Goal: Task Accomplishment & Management: Use online tool/utility

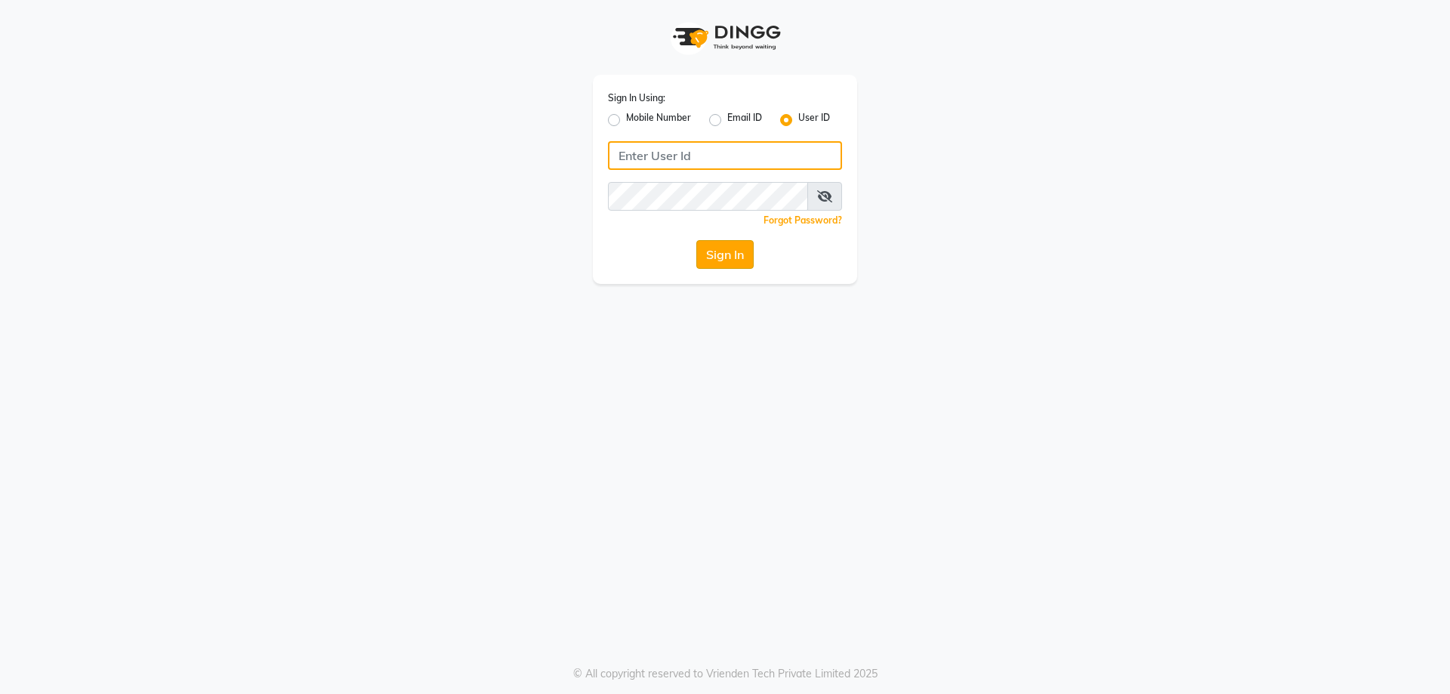
type input "[PERSON_NAME]@123"
click at [735, 254] on button "Sign In" at bounding box center [724, 254] width 57 height 29
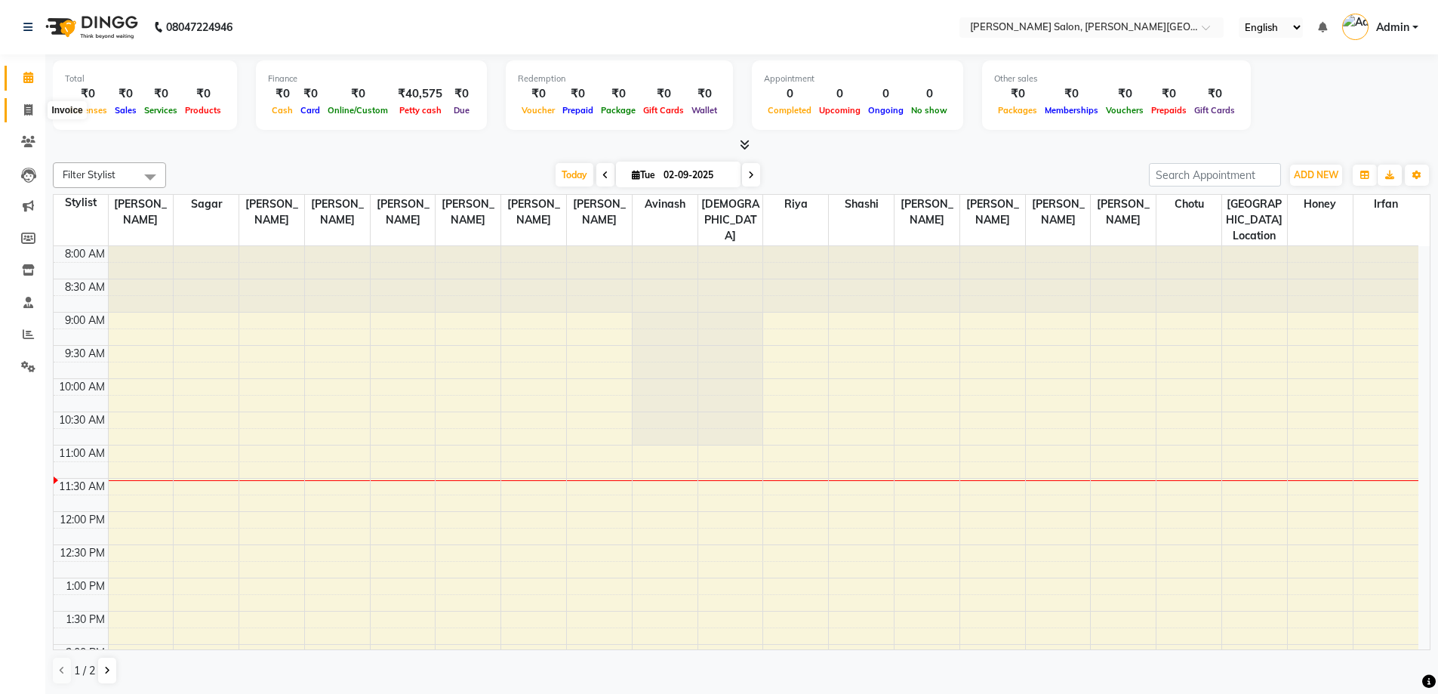
click at [26, 110] on icon at bounding box center [28, 109] width 8 height 11
select select "service"
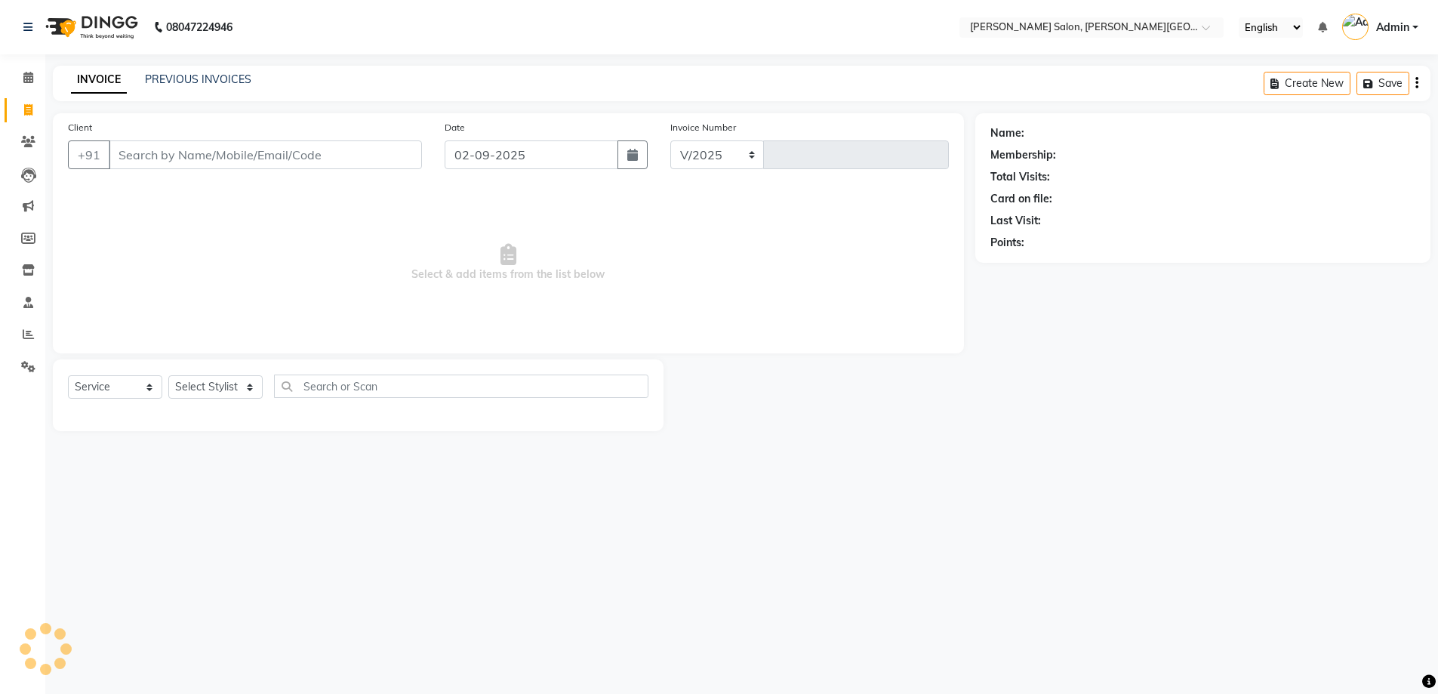
select select "4122"
type input "2717"
click at [219, 150] on input "Client" at bounding box center [267, 154] width 316 height 29
paste input "9382246021"
type input "9382246021"
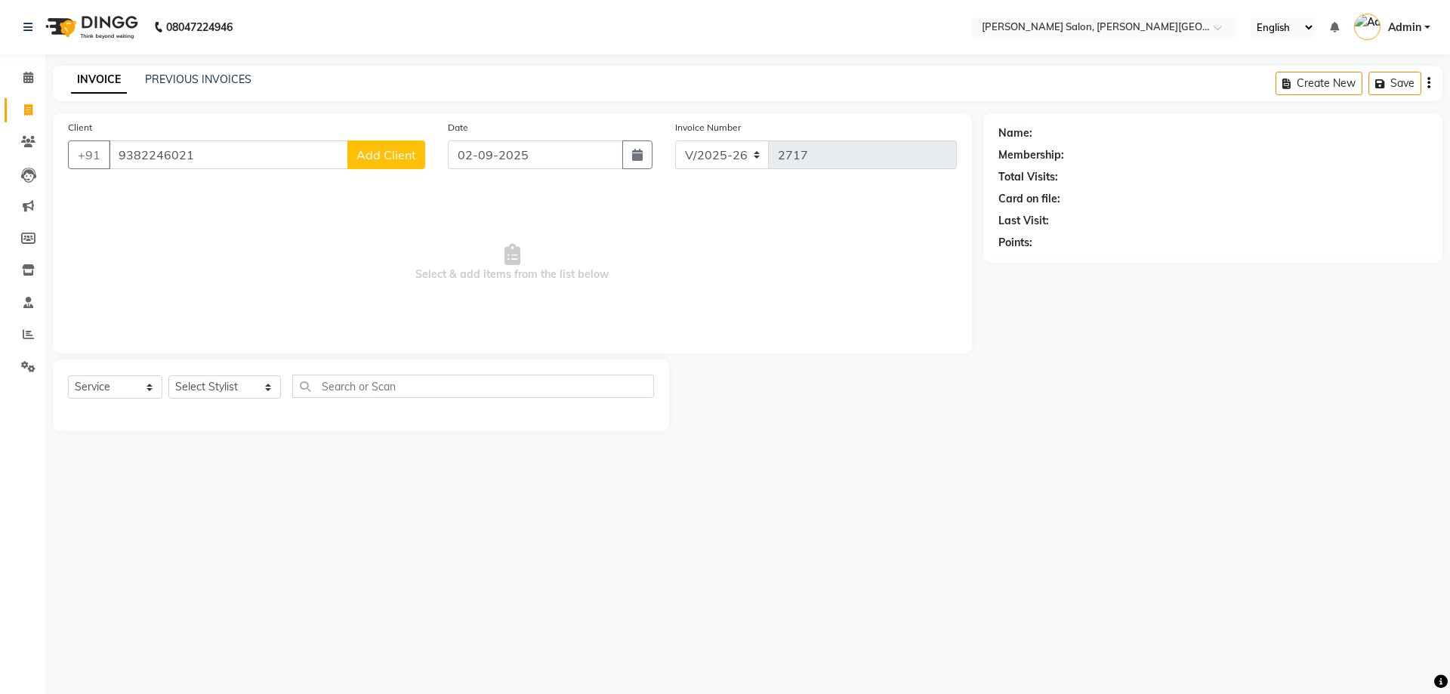
click at [408, 156] on span "Add Client" at bounding box center [386, 154] width 60 height 15
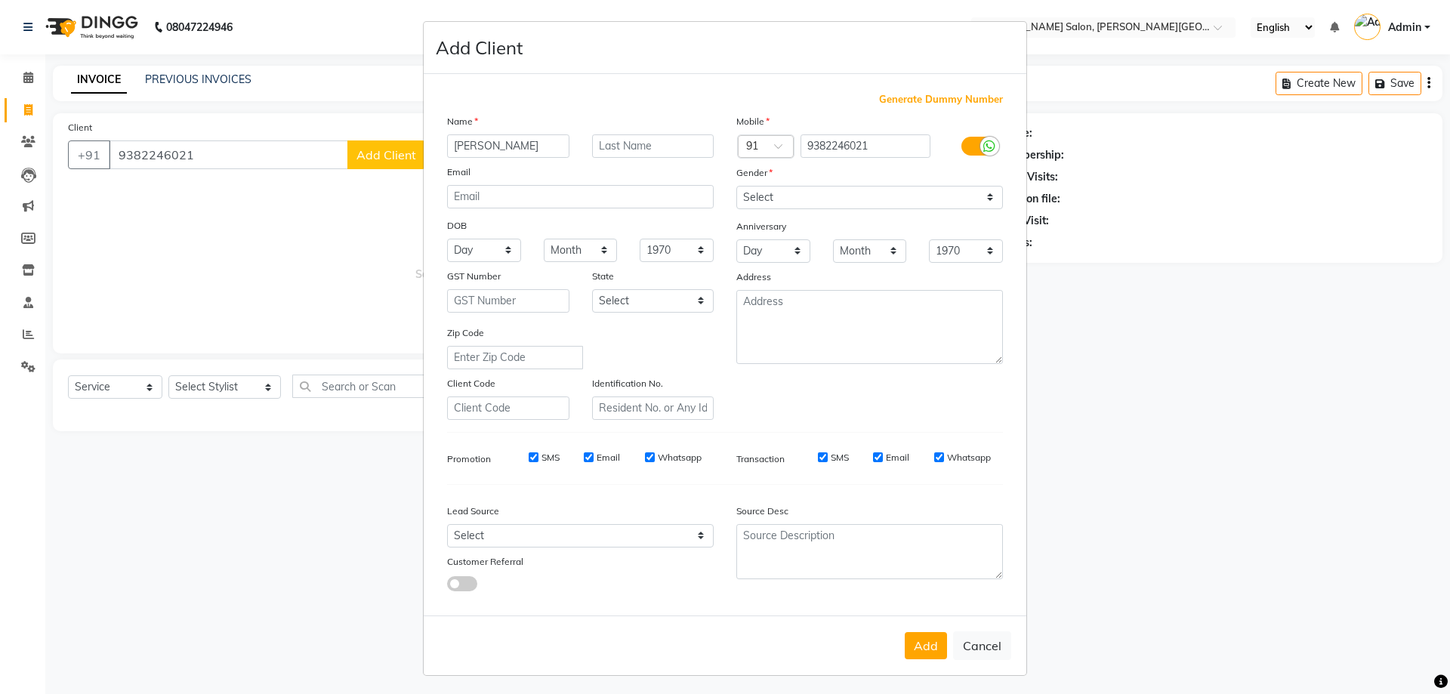
type input "[PERSON_NAME]"
click at [984, 196] on select "Select [DEMOGRAPHIC_DATA] [DEMOGRAPHIC_DATA] Other Prefer Not To Say" at bounding box center [869, 197] width 267 height 23
select select "[DEMOGRAPHIC_DATA]"
click at [736, 186] on select "Select [DEMOGRAPHIC_DATA] [DEMOGRAPHIC_DATA] Other Prefer Not To Say" at bounding box center [869, 197] width 267 height 23
click at [911, 647] on button "Add" at bounding box center [926, 645] width 42 height 27
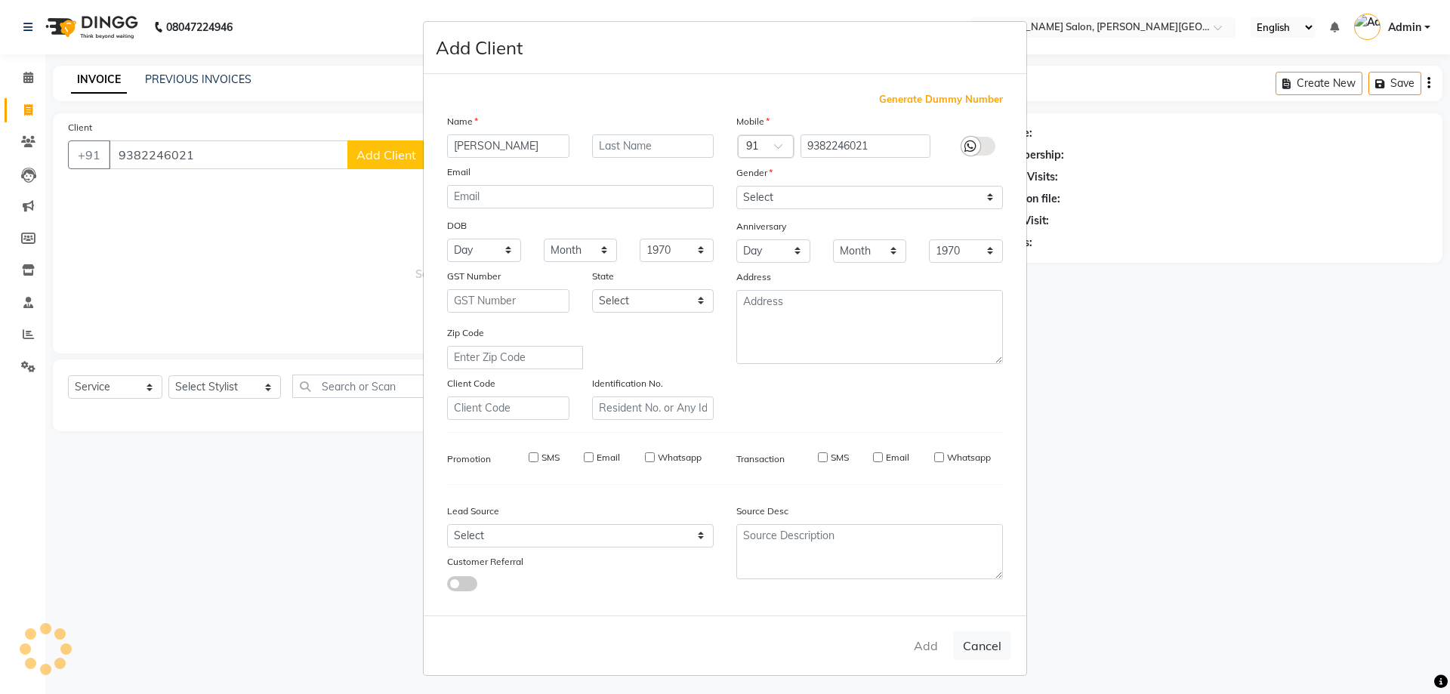
select select
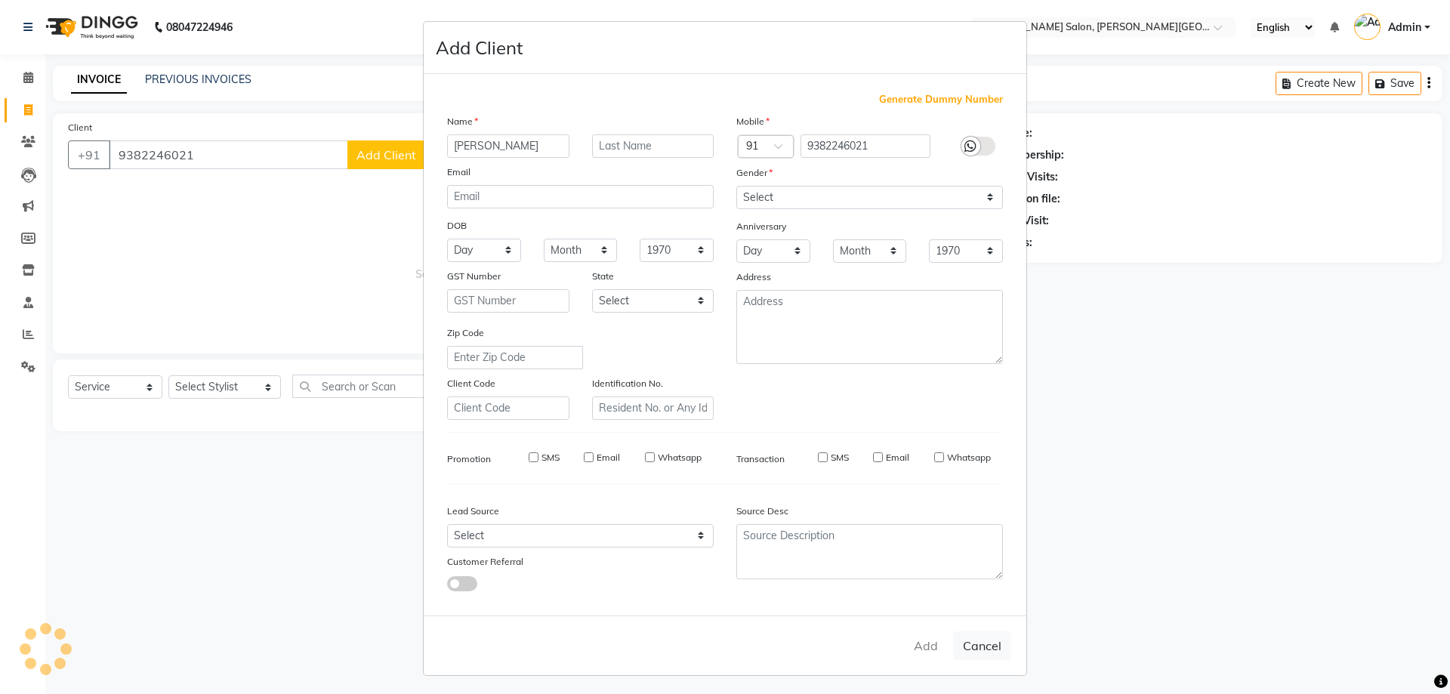
select select
checkbox input "false"
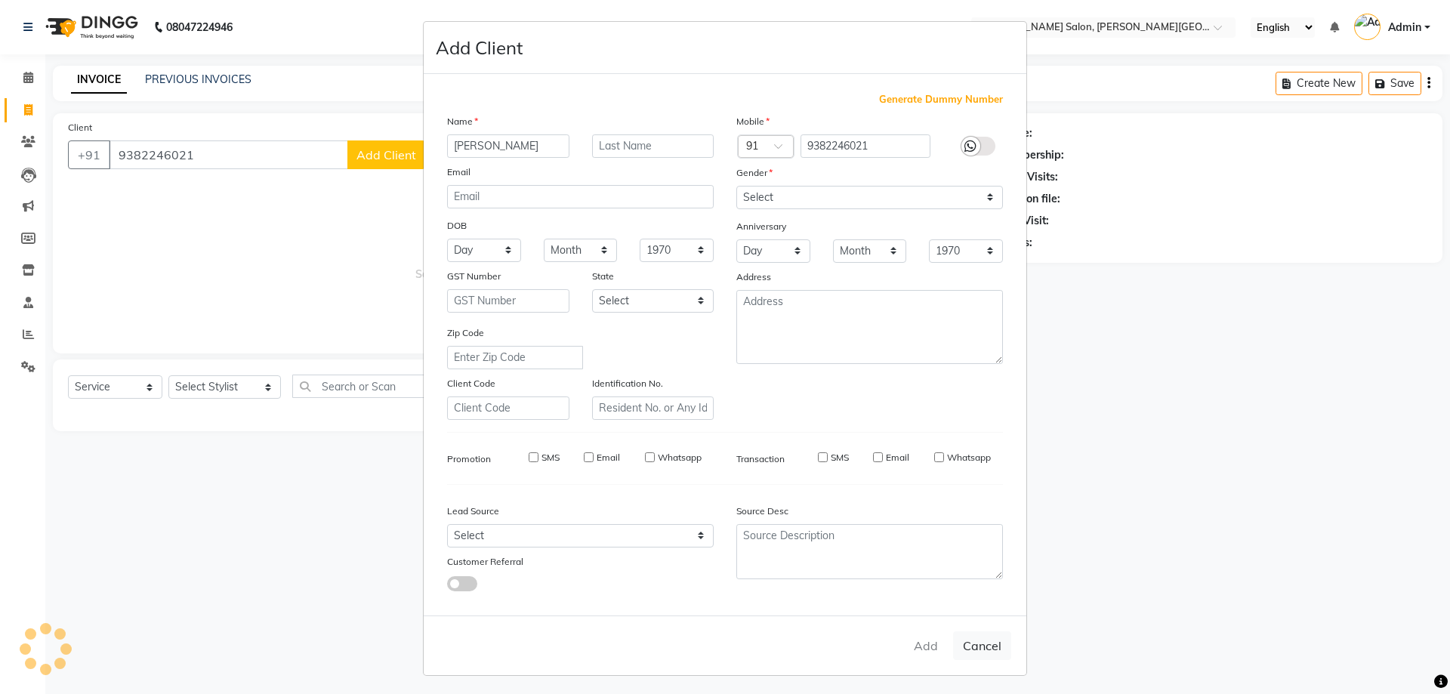
checkbox input "false"
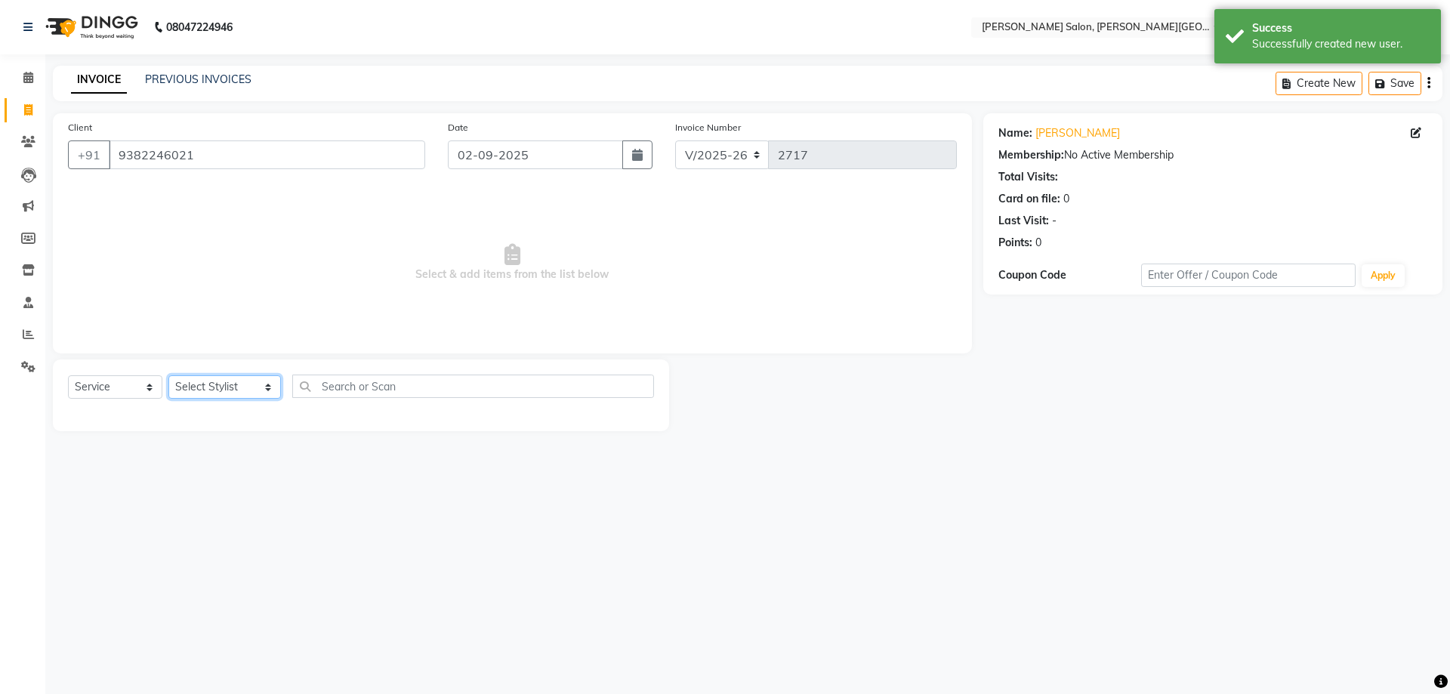
click at [250, 392] on select "Select Stylist [PERSON_NAME] [PERSON_NAME] [PERSON_NAME] [PERSON_NAME] [PERSON_…" at bounding box center [224, 386] width 112 height 23
select select "83947"
click at [168, 375] on select "Select Stylist [PERSON_NAME] [PERSON_NAME] [PERSON_NAME] [PERSON_NAME] [PERSON_…" at bounding box center [224, 386] width 112 height 23
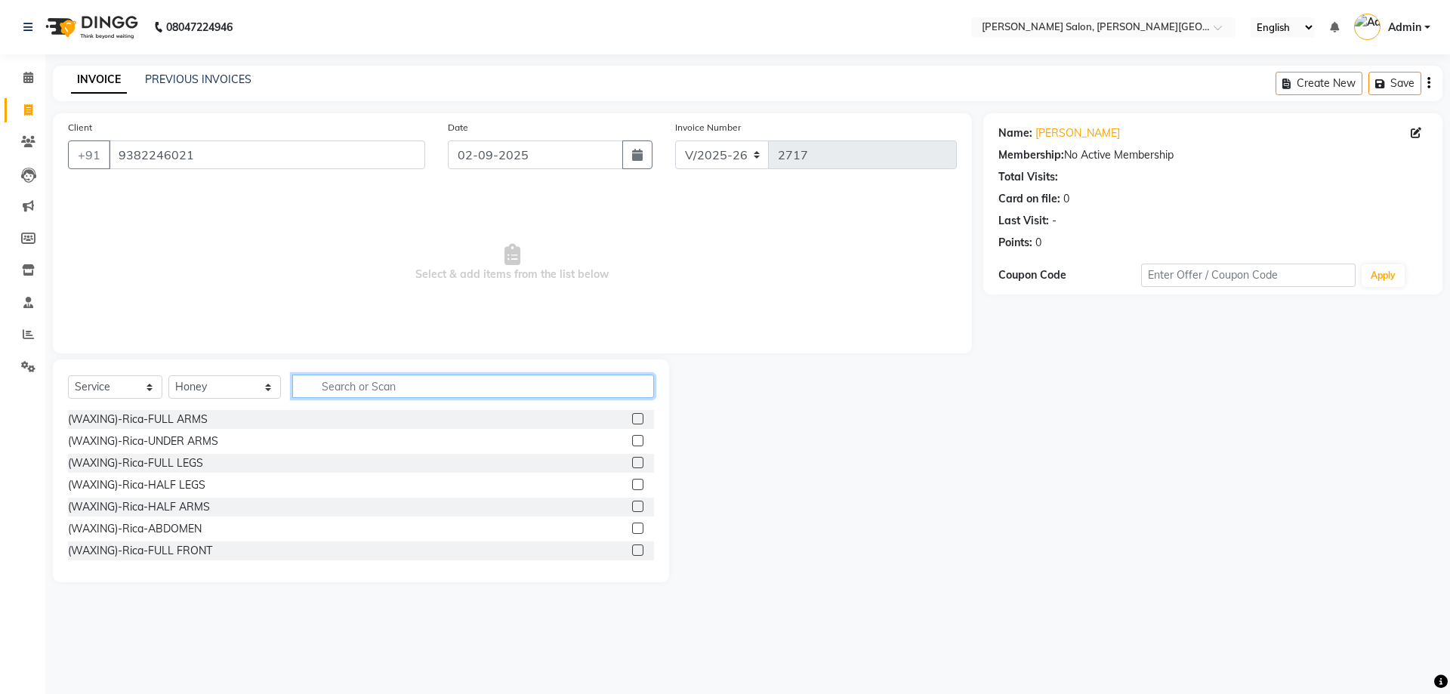
click at [330, 386] on input "text" at bounding box center [473, 385] width 362 height 23
type input "wash"
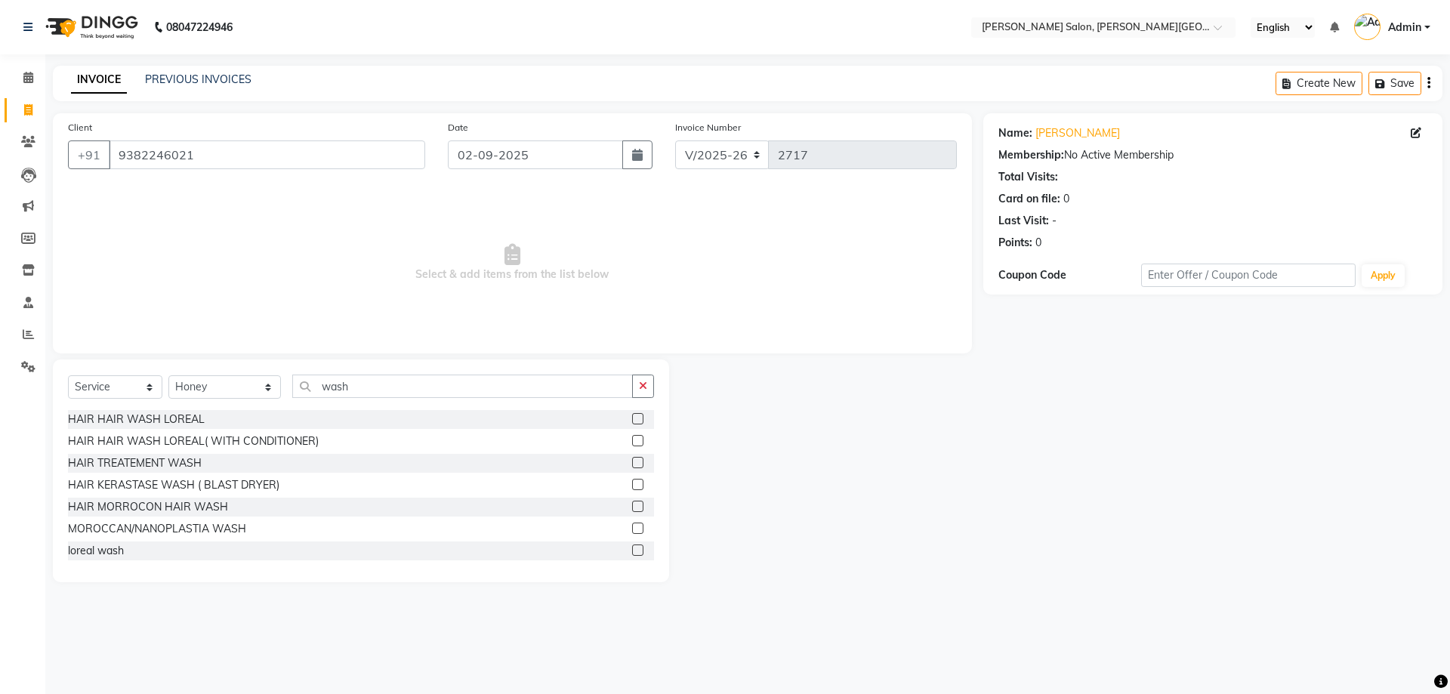
click at [632, 442] on label at bounding box center [637, 440] width 11 height 11
click at [632, 442] on input "checkbox" at bounding box center [637, 441] width 10 height 10
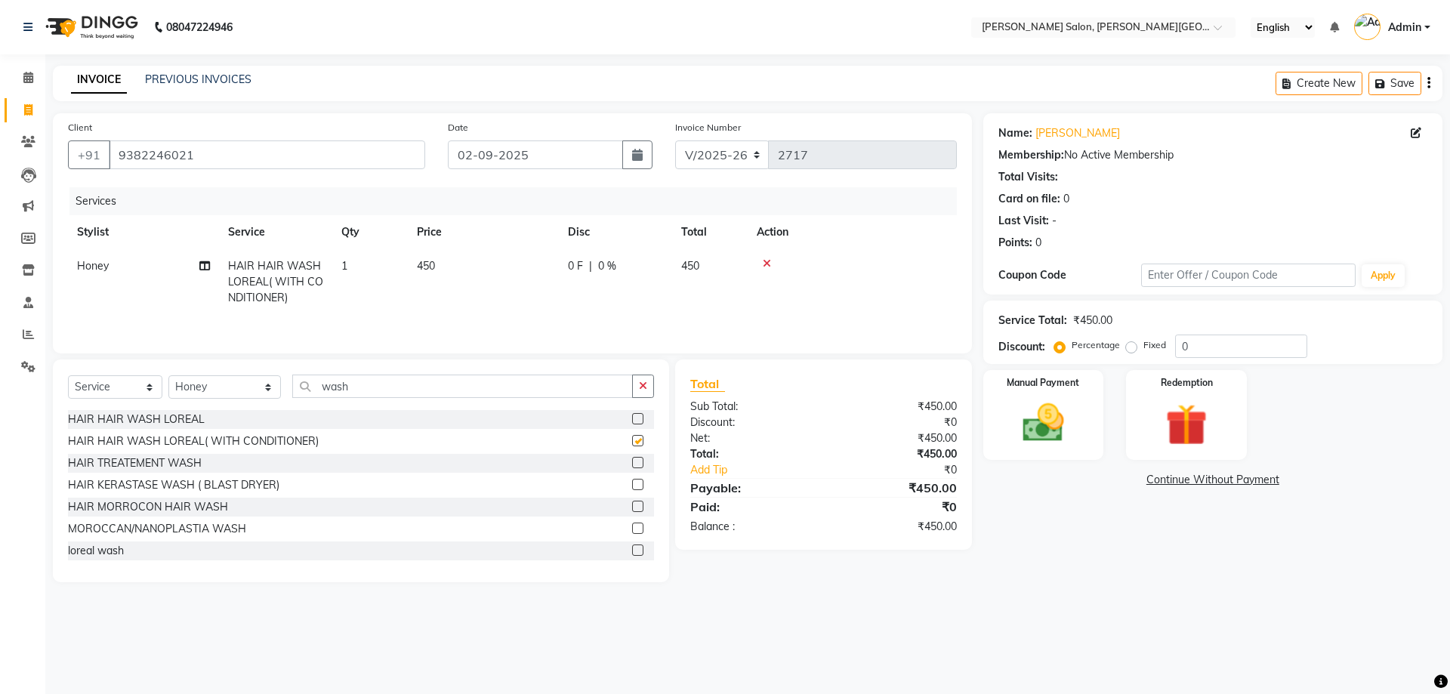
checkbox input "false"
click at [1045, 424] on img at bounding box center [1043, 423] width 70 height 50
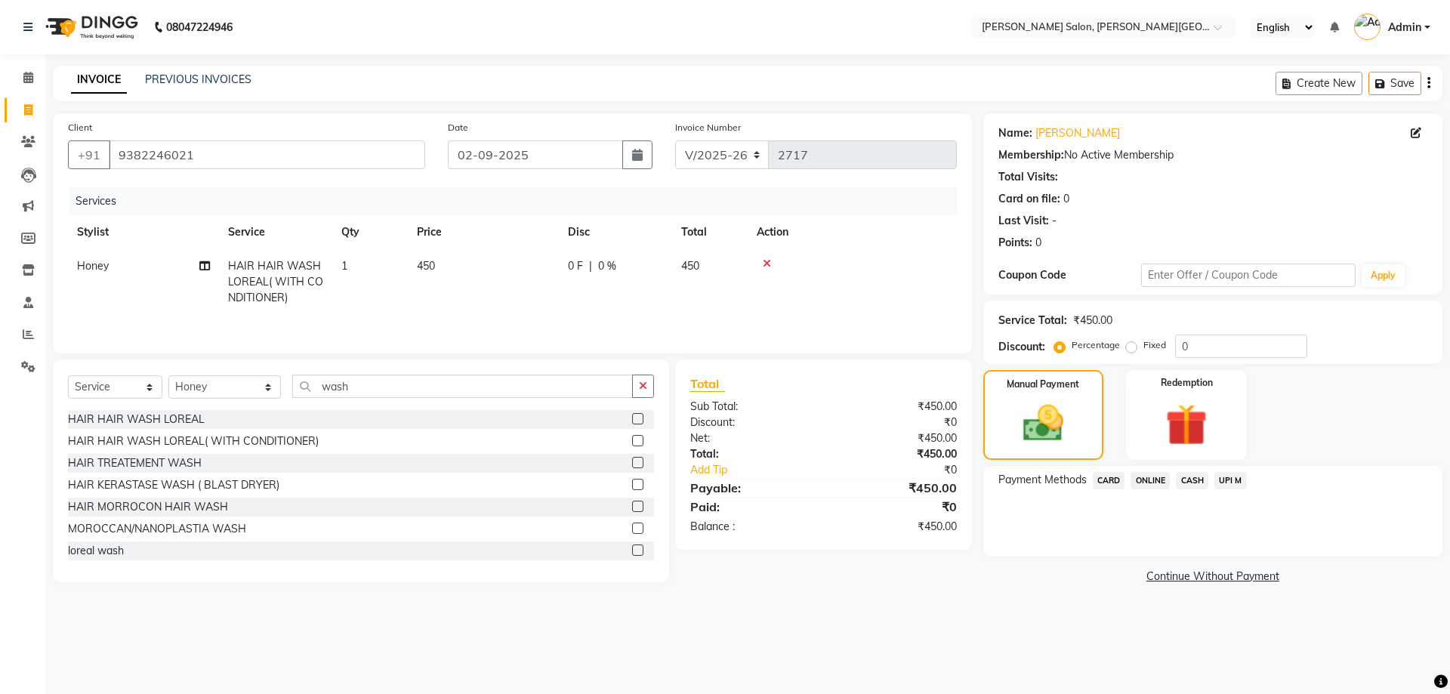
click at [1194, 482] on span "CASH" at bounding box center [1192, 480] width 32 height 17
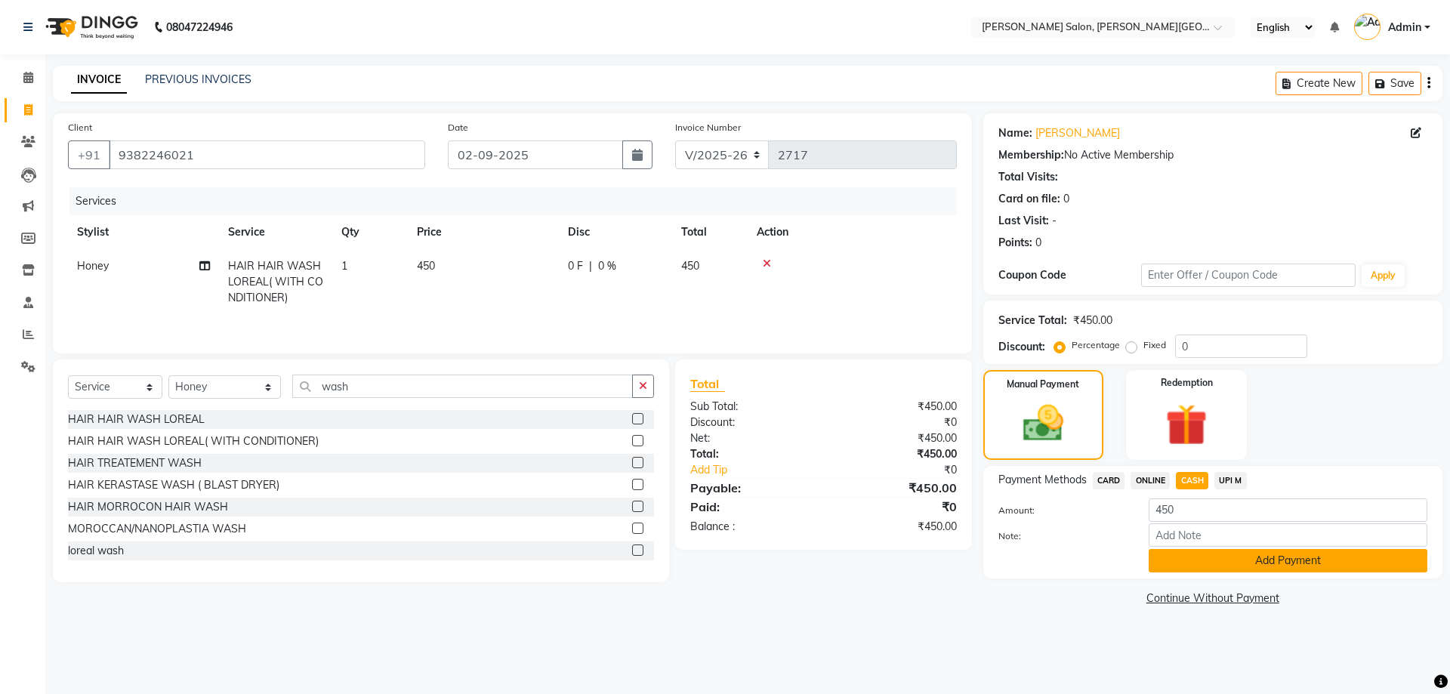
click at [1273, 557] on button "Add Payment" at bounding box center [1287, 560] width 279 height 23
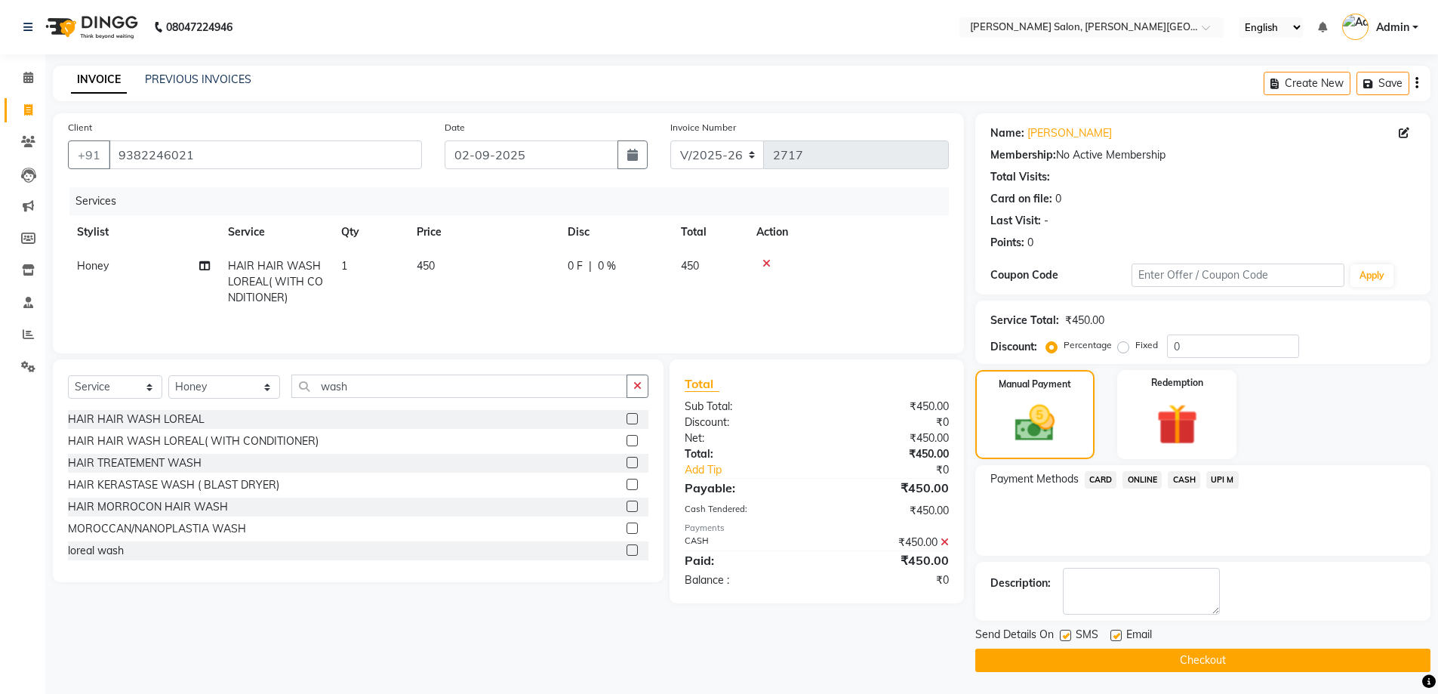
scroll to position [1, 0]
click at [1216, 661] on button "Checkout" at bounding box center [1202, 659] width 455 height 23
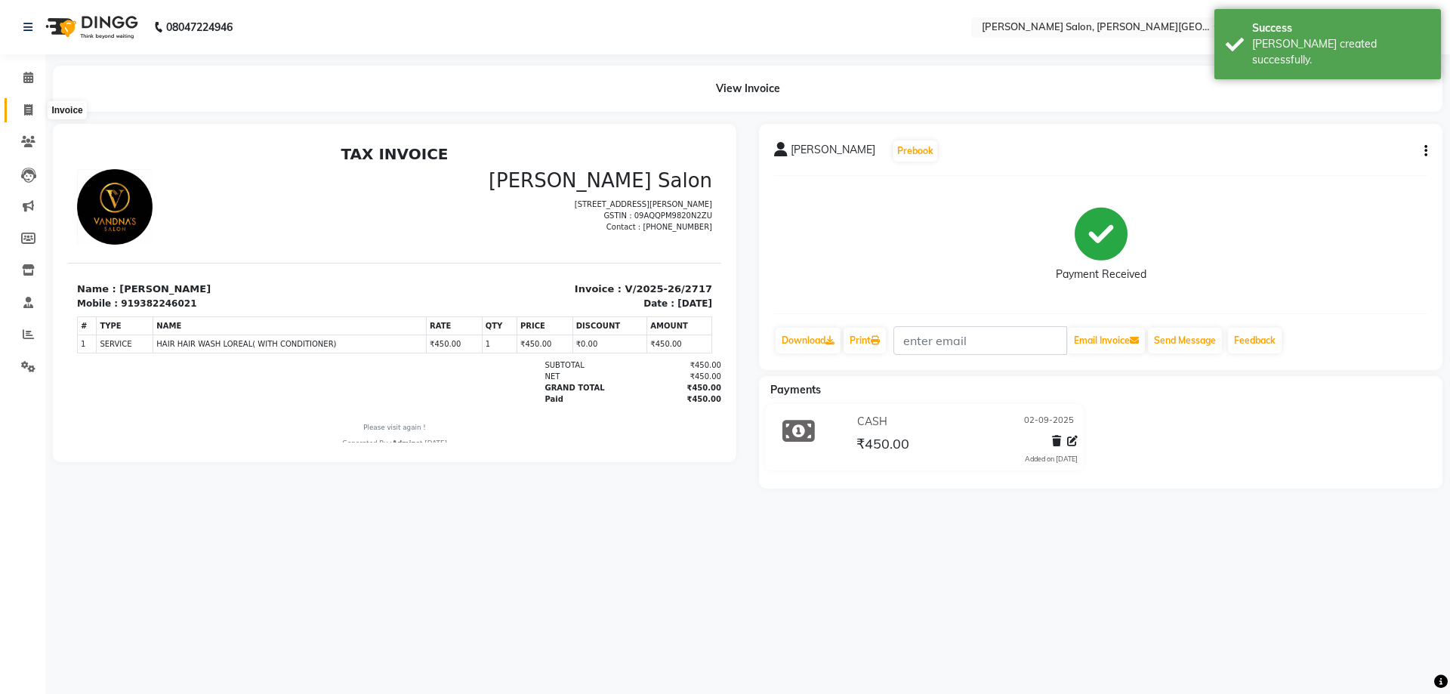
click at [24, 107] on icon at bounding box center [28, 109] width 8 height 11
select select "service"
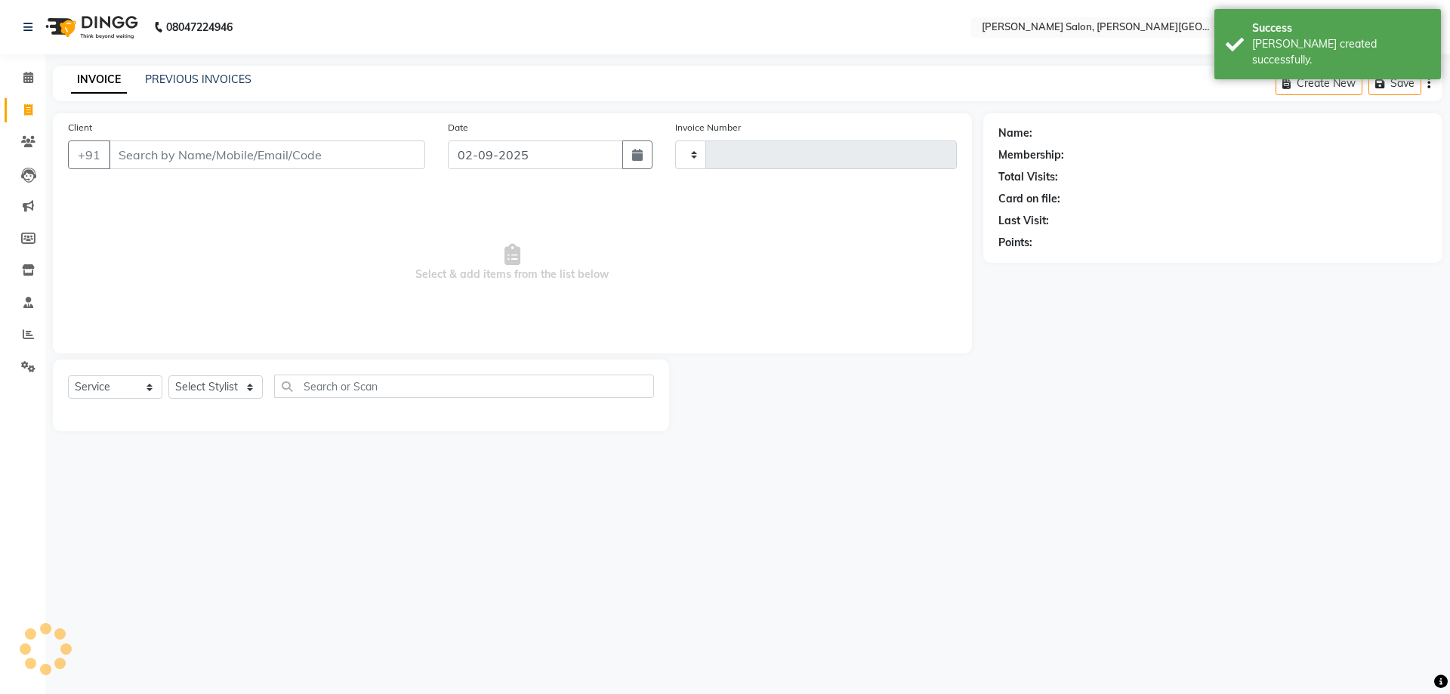
type input "2718"
select select "4122"
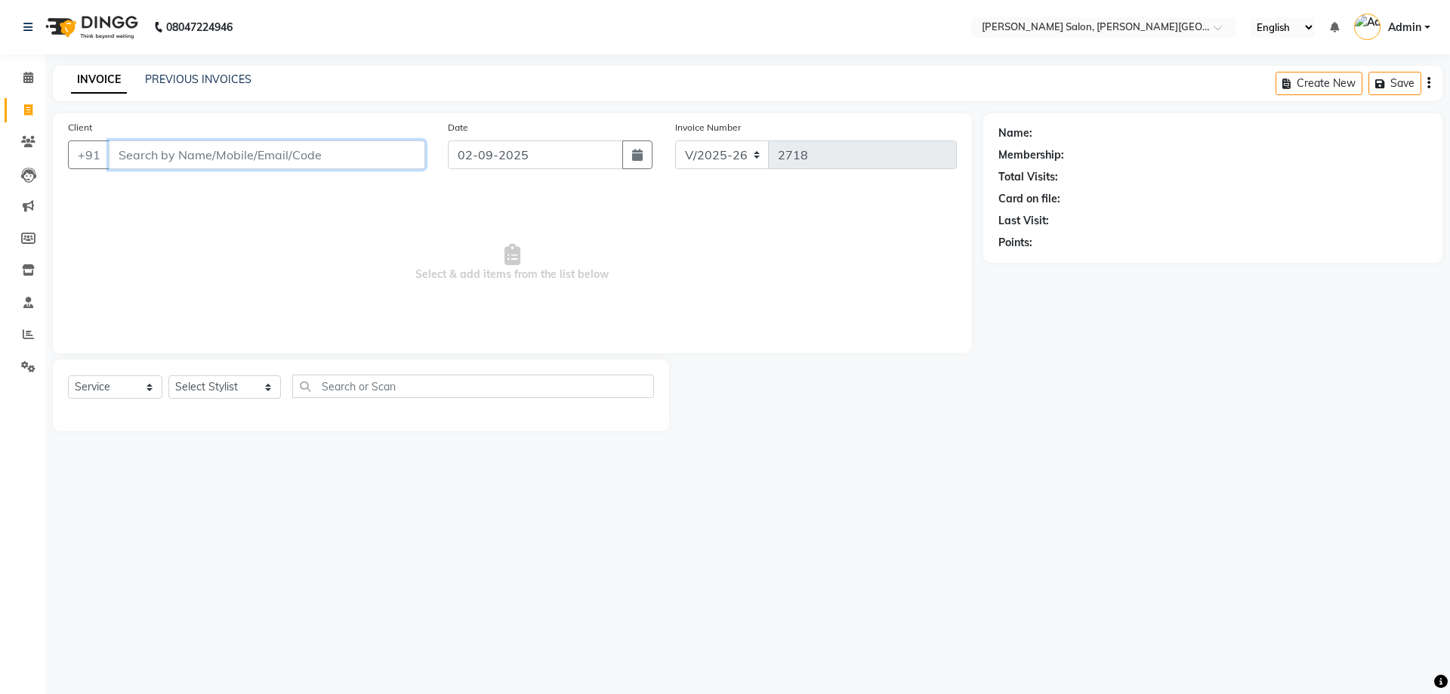
click at [234, 147] on input "Client" at bounding box center [267, 154] width 316 height 29
paste input "8697348699"
type input "8697348699"
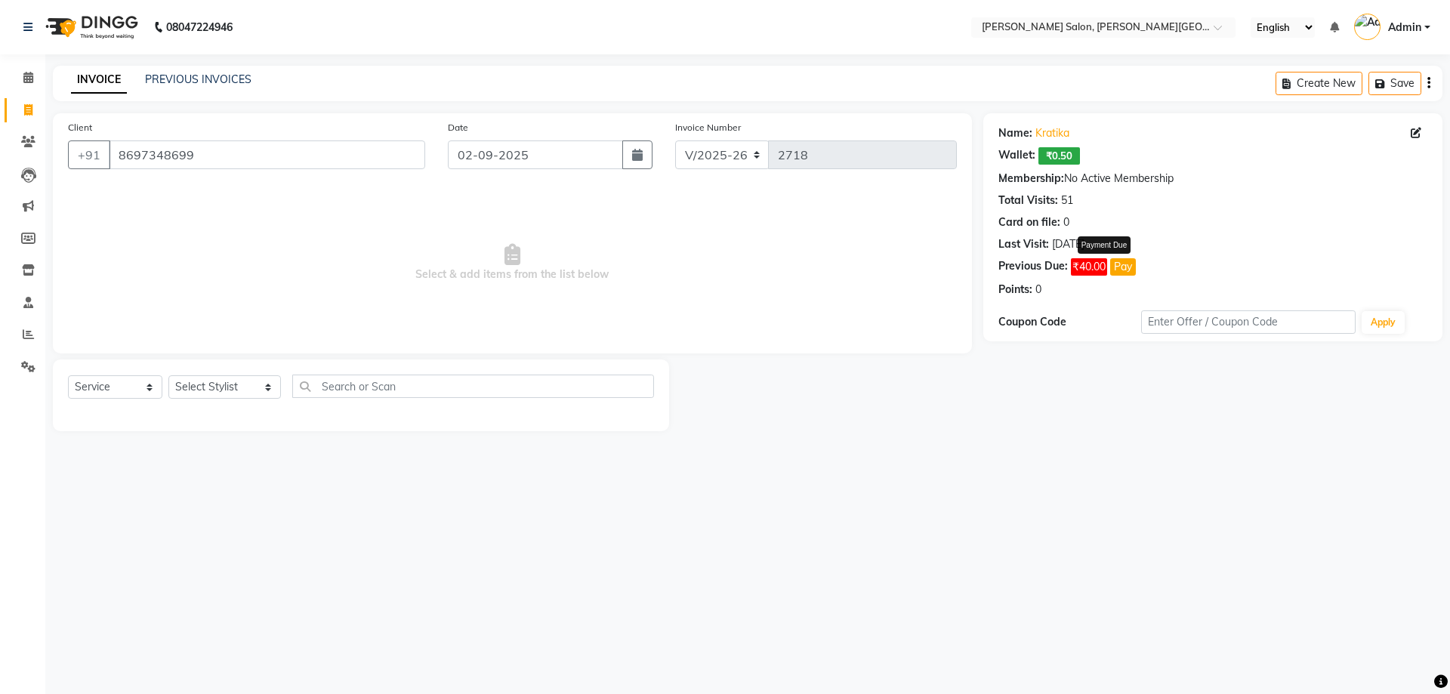
click at [1122, 268] on button "Pay" at bounding box center [1123, 266] width 26 height 17
select select "1"
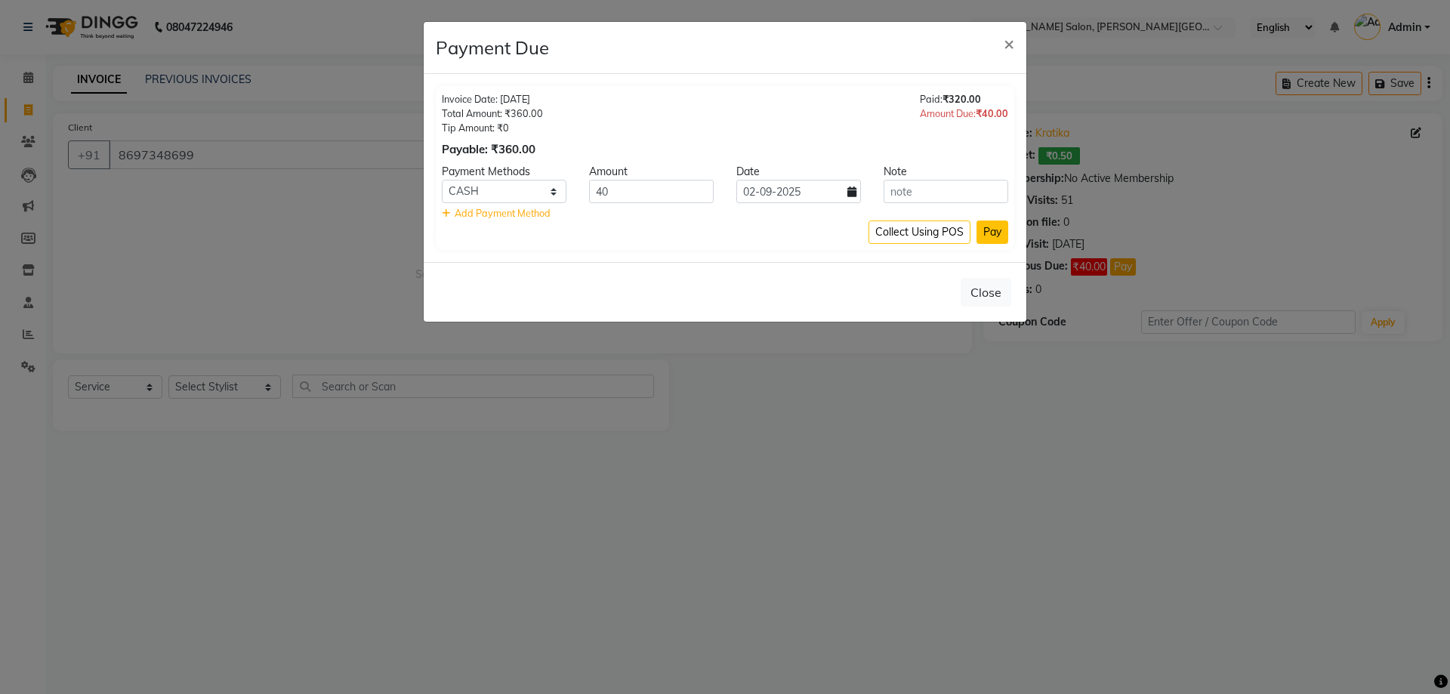
click at [991, 230] on button "Pay" at bounding box center [992, 231] width 32 height 23
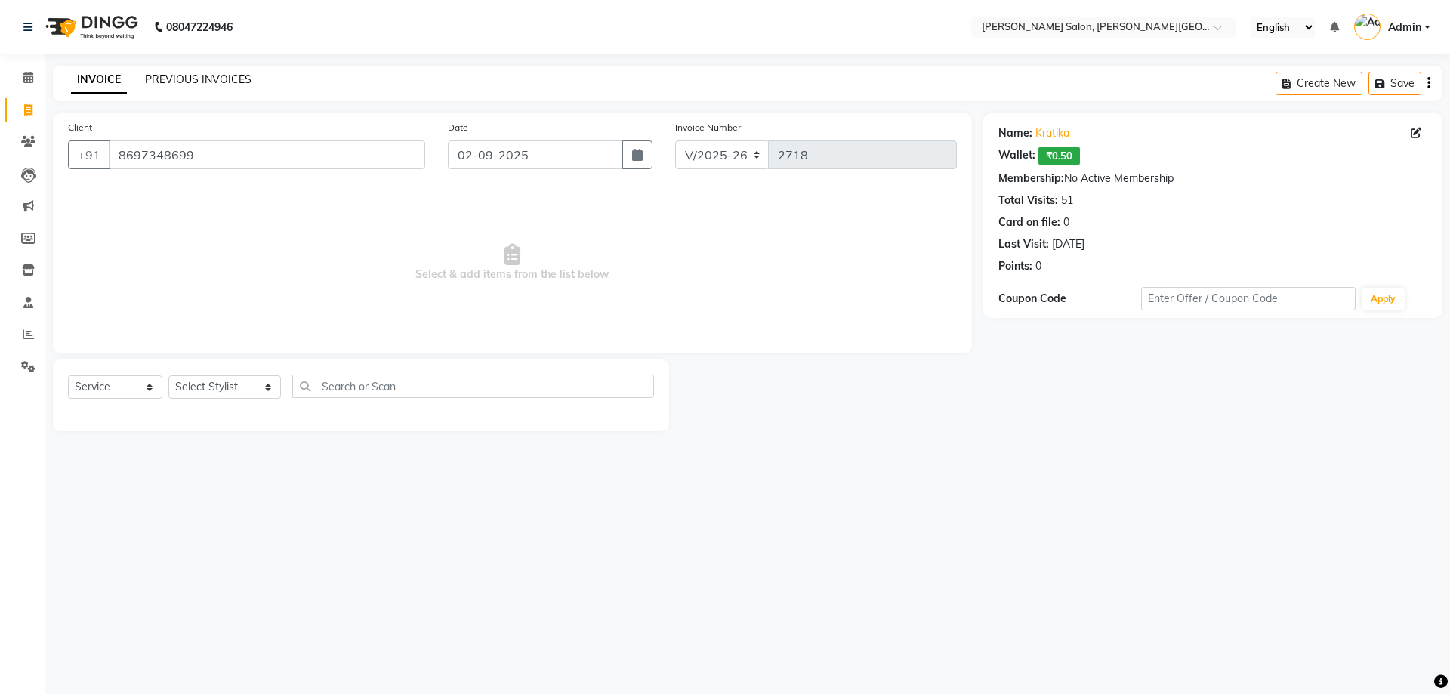
click at [170, 76] on link "PREVIOUS INVOICES" at bounding box center [198, 79] width 106 height 14
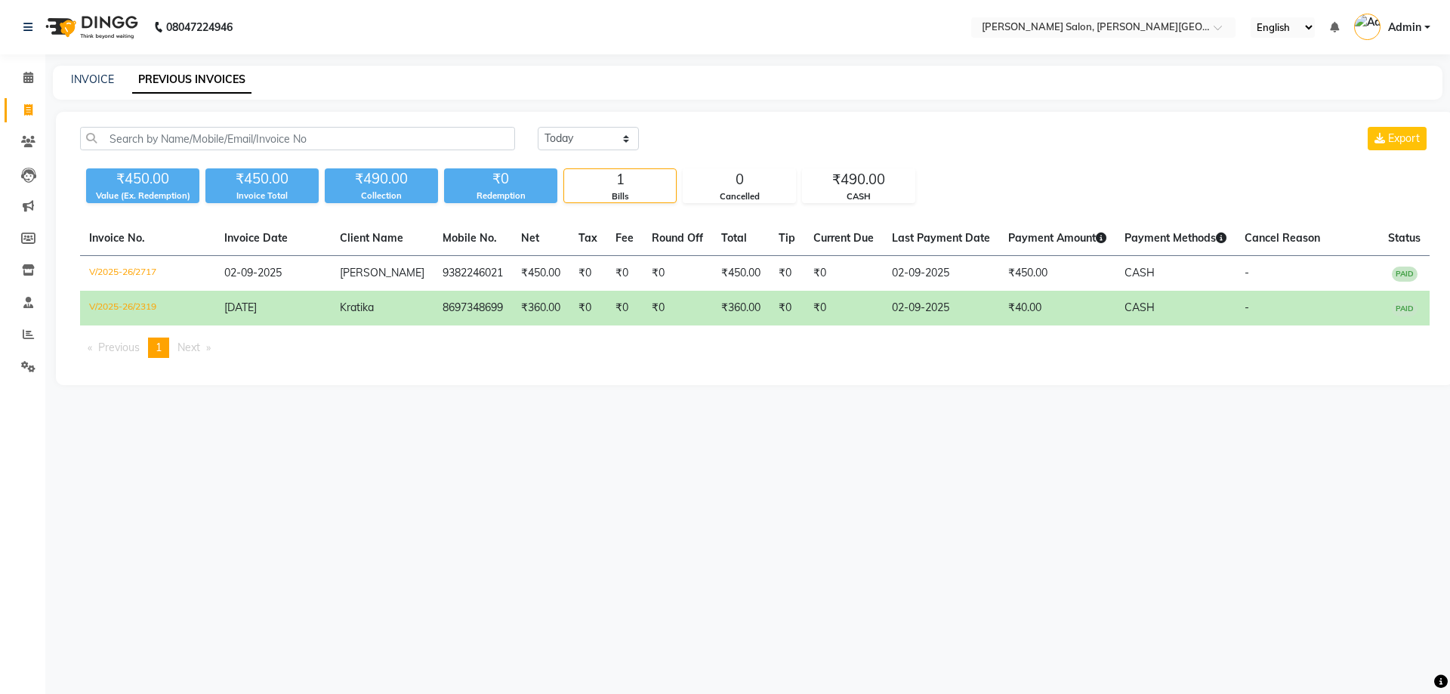
click at [459, 467] on div "08047224946 Select Location × [PERSON_NAME] Salon, [PERSON_NAME] Road English E…" at bounding box center [725, 347] width 1450 height 694
click at [26, 109] on icon at bounding box center [28, 109] width 8 height 11
select select "service"
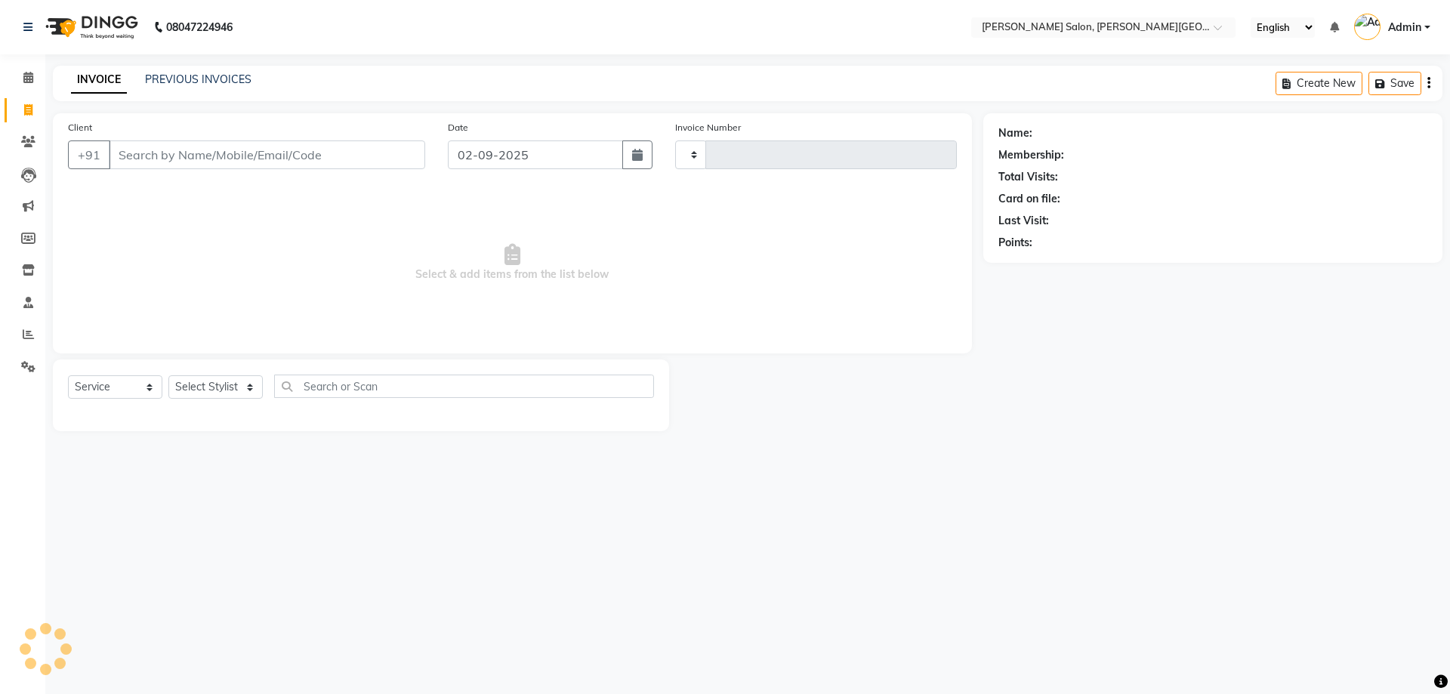
type input "2718"
select select "4122"
click at [209, 144] on input "Client" at bounding box center [267, 154] width 316 height 29
type input "8697348699"
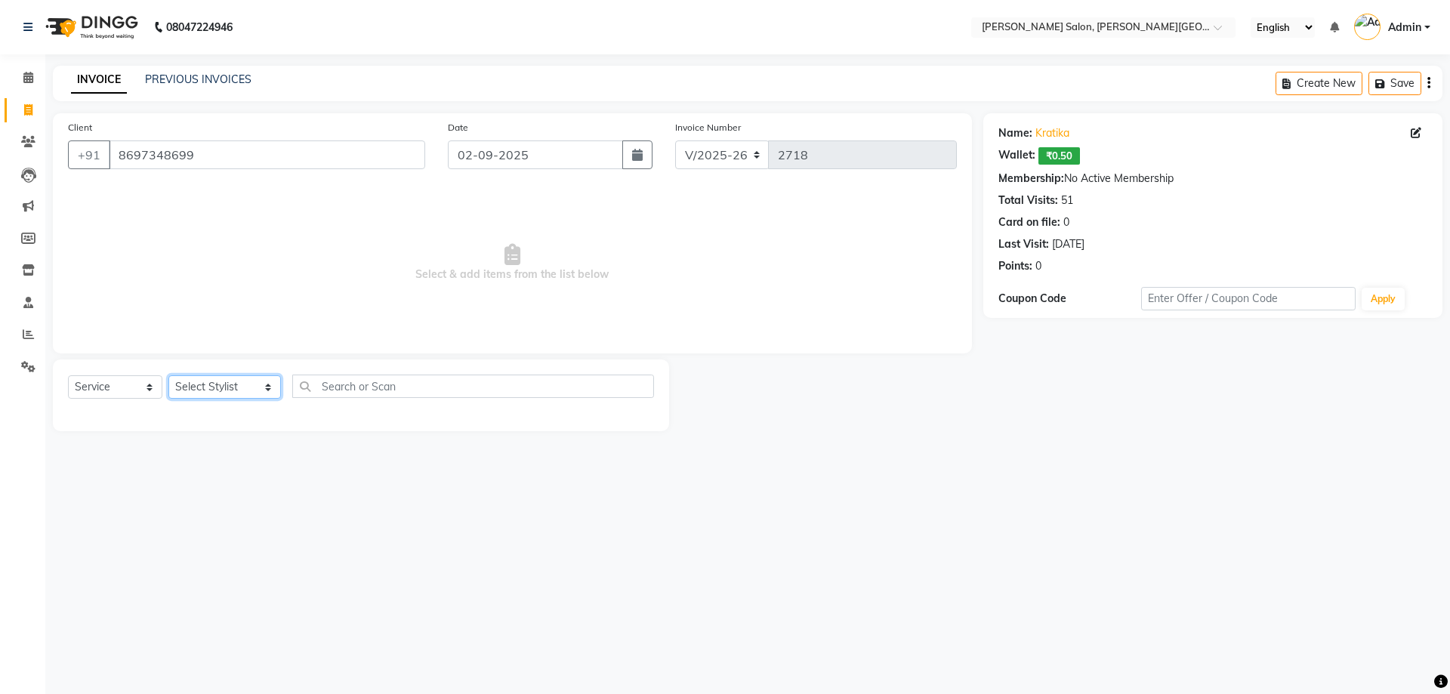
click at [252, 387] on select "Select Stylist [PERSON_NAME] [PERSON_NAME] [PERSON_NAME] [PERSON_NAME] [PERSON_…" at bounding box center [224, 386] width 112 height 23
select select "53788"
click at [168, 375] on select "Select Stylist [PERSON_NAME] [PERSON_NAME] [PERSON_NAME] [PERSON_NAME] [PERSON_…" at bounding box center [224, 386] width 112 height 23
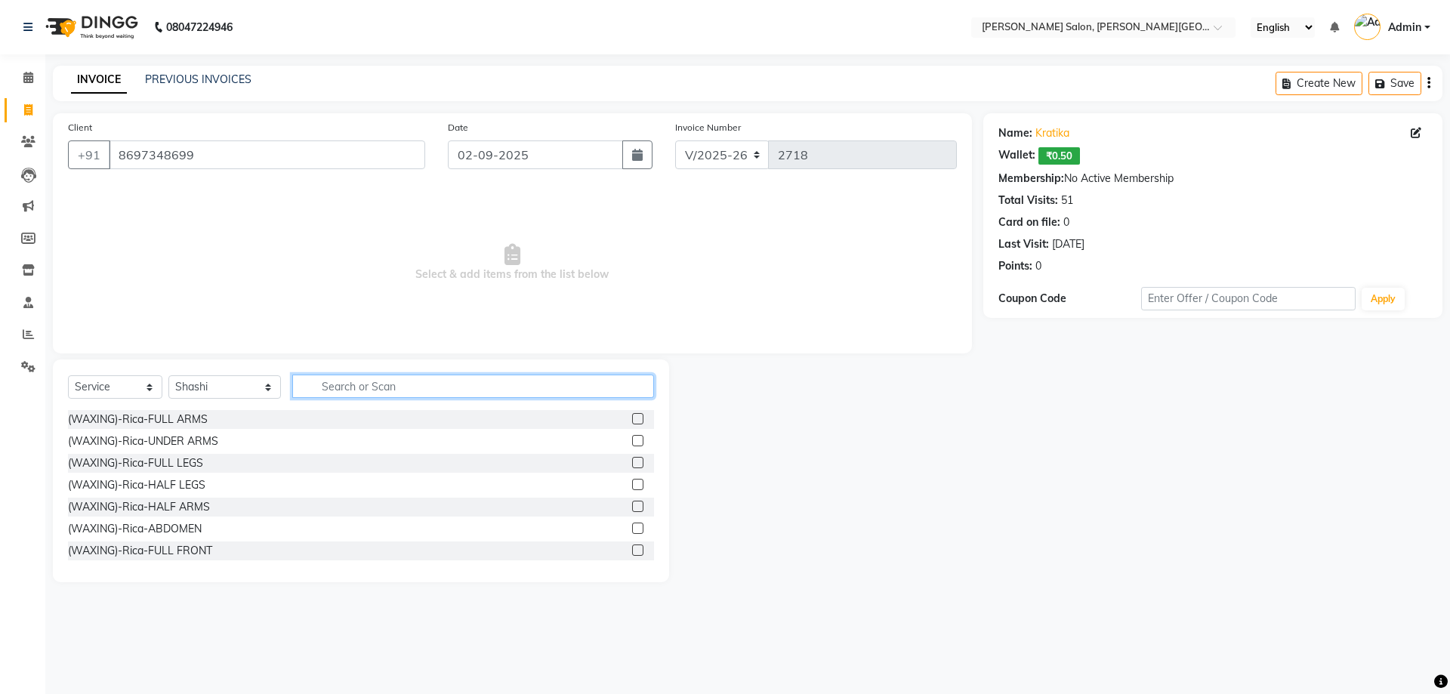
click at [322, 387] on input "text" at bounding box center [473, 385] width 362 height 23
type input "wash"
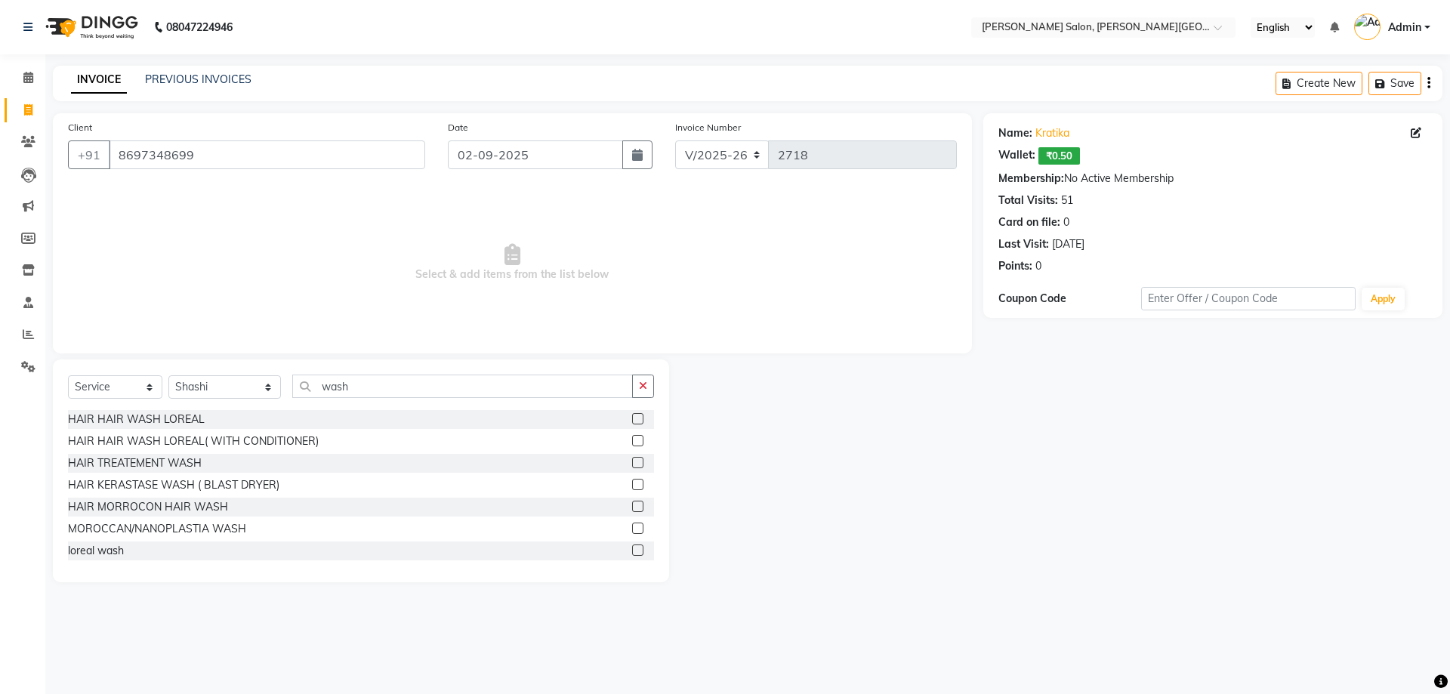
click at [632, 439] on label at bounding box center [637, 440] width 11 height 11
click at [632, 439] on input "checkbox" at bounding box center [637, 441] width 10 height 10
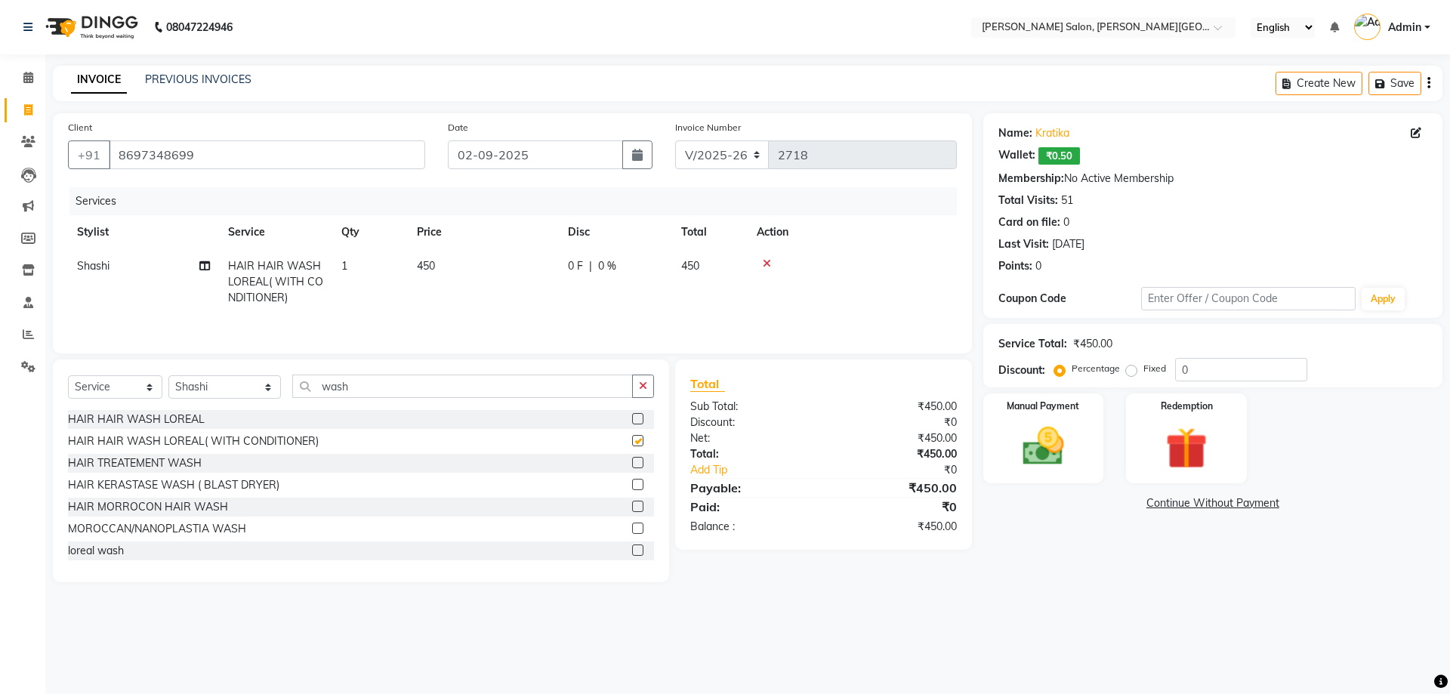
checkbox input "false"
drag, startPoint x: 1199, startPoint y: 371, endPoint x: 1073, endPoint y: 354, distance: 127.2
click at [1148, 365] on div "Percentage Fixed 0" at bounding box center [1182, 369] width 250 height 23
type input "20"
click at [1032, 537] on div "Name: [PERSON_NAME]: ₹0.50 Membership: No Active Membership Total Visits: 51 Ca…" at bounding box center [1218, 347] width 470 height 469
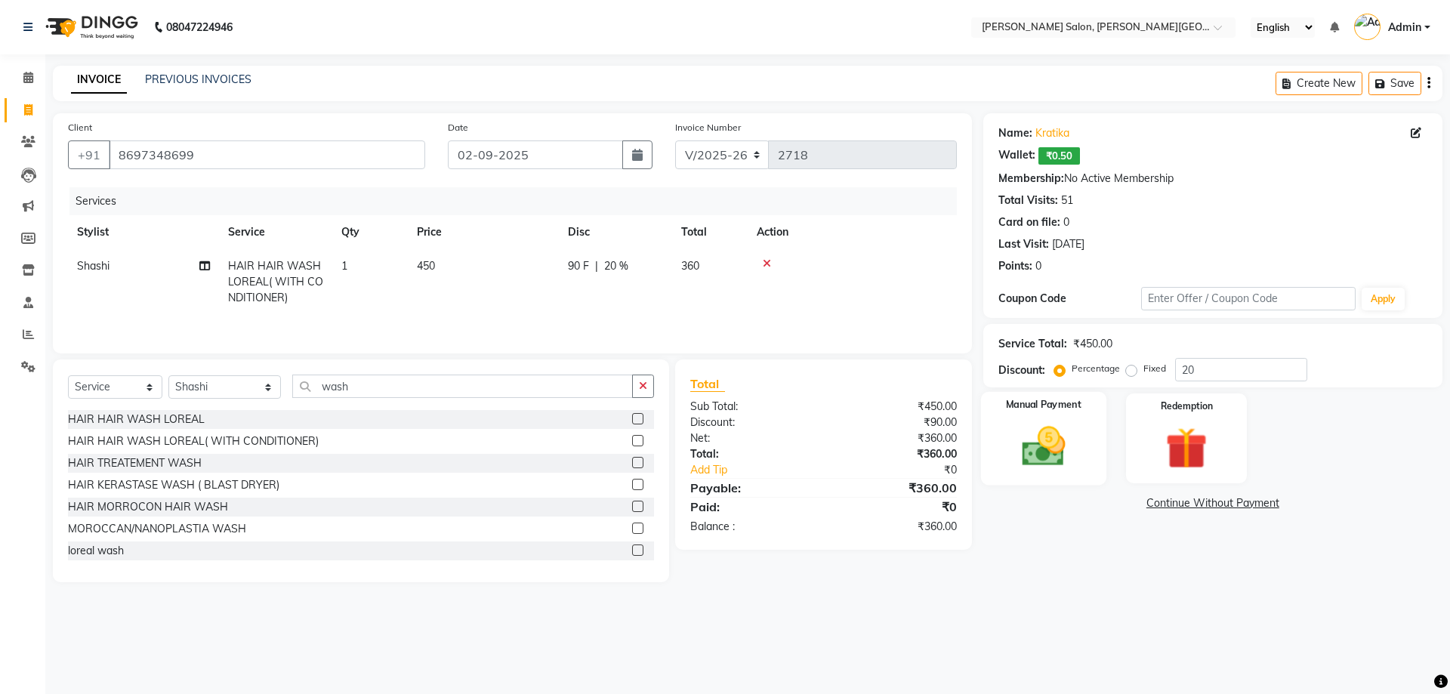
click at [1034, 448] on img at bounding box center [1043, 446] width 70 height 50
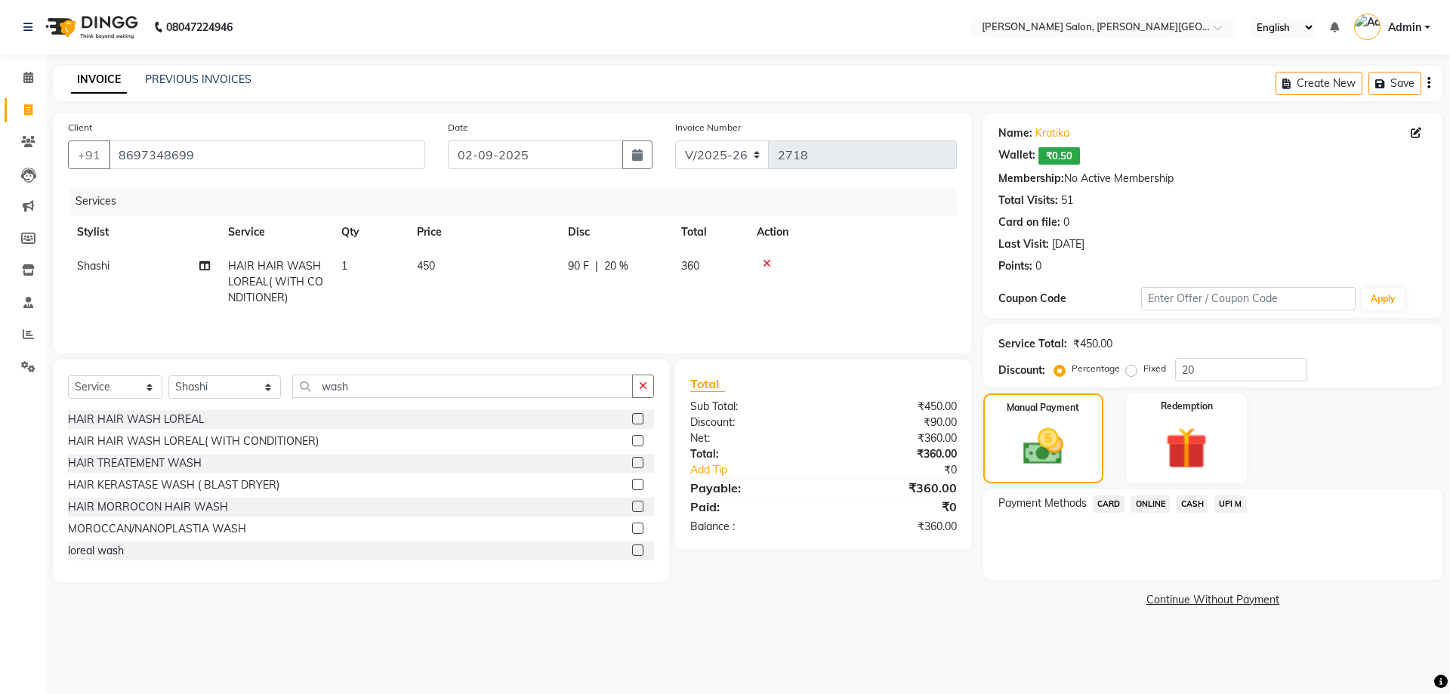
click at [1188, 504] on span "CASH" at bounding box center [1192, 503] width 32 height 17
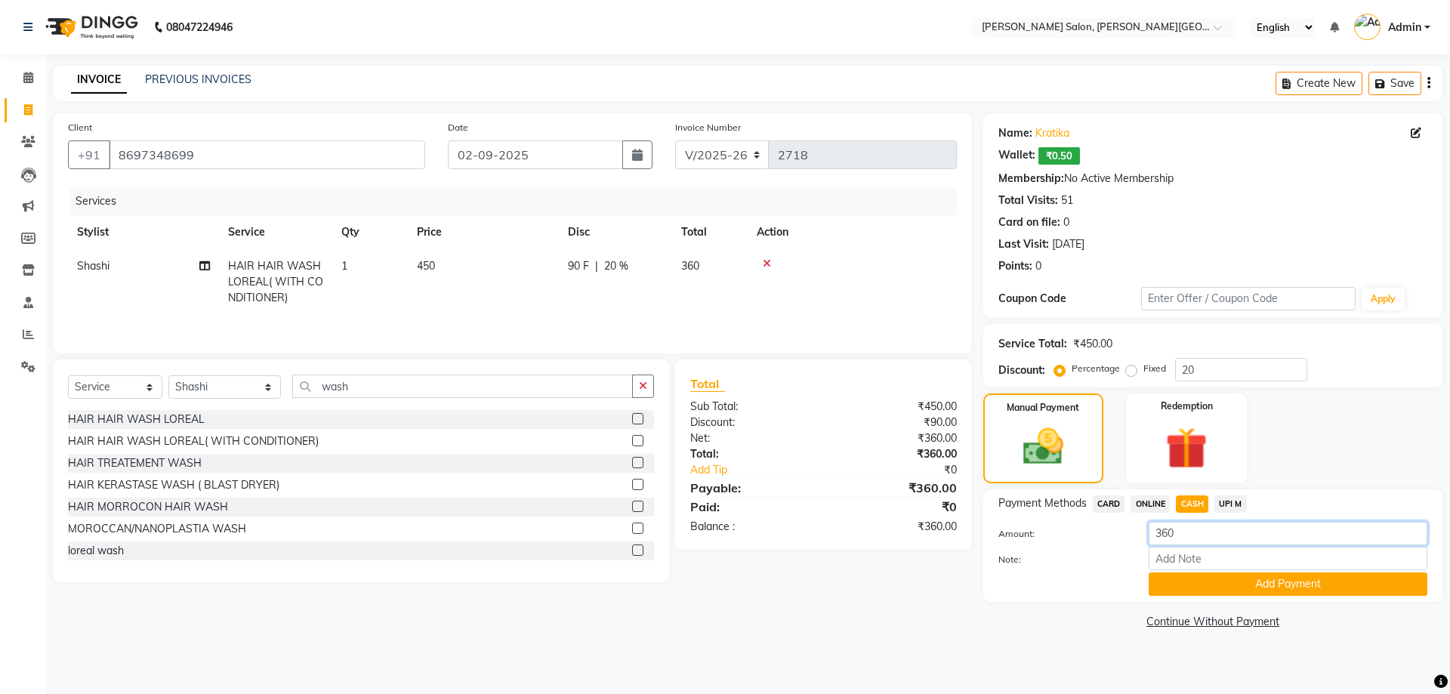
drag, startPoint x: 1180, startPoint y: 533, endPoint x: 1098, endPoint y: 525, distance: 82.6
click at [1099, 528] on div "Amount: 360" at bounding box center [1213, 535] width 452 height 26
type input "460"
click at [1263, 585] on button "Add Payment" at bounding box center [1287, 583] width 279 height 23
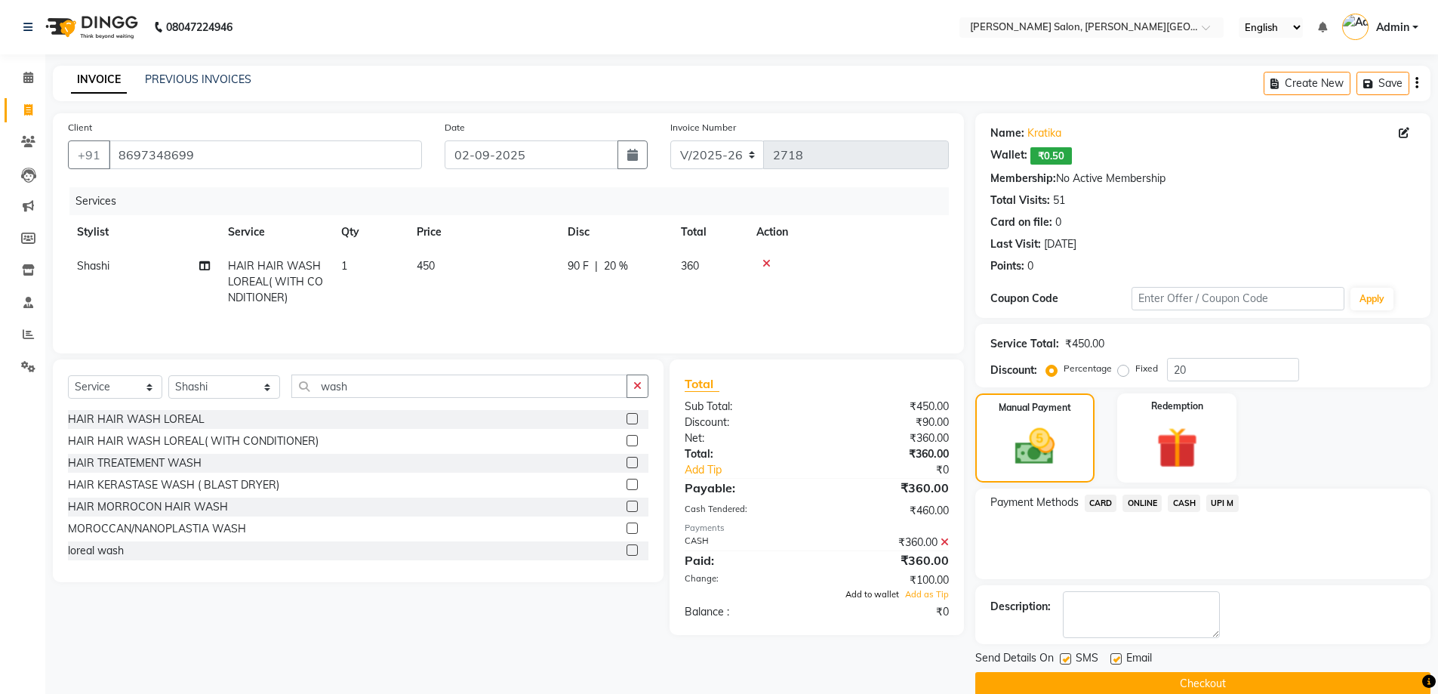
click at [877, 595] on span "Add to wallet" at bounding box center [873, 594] width 54 height 11
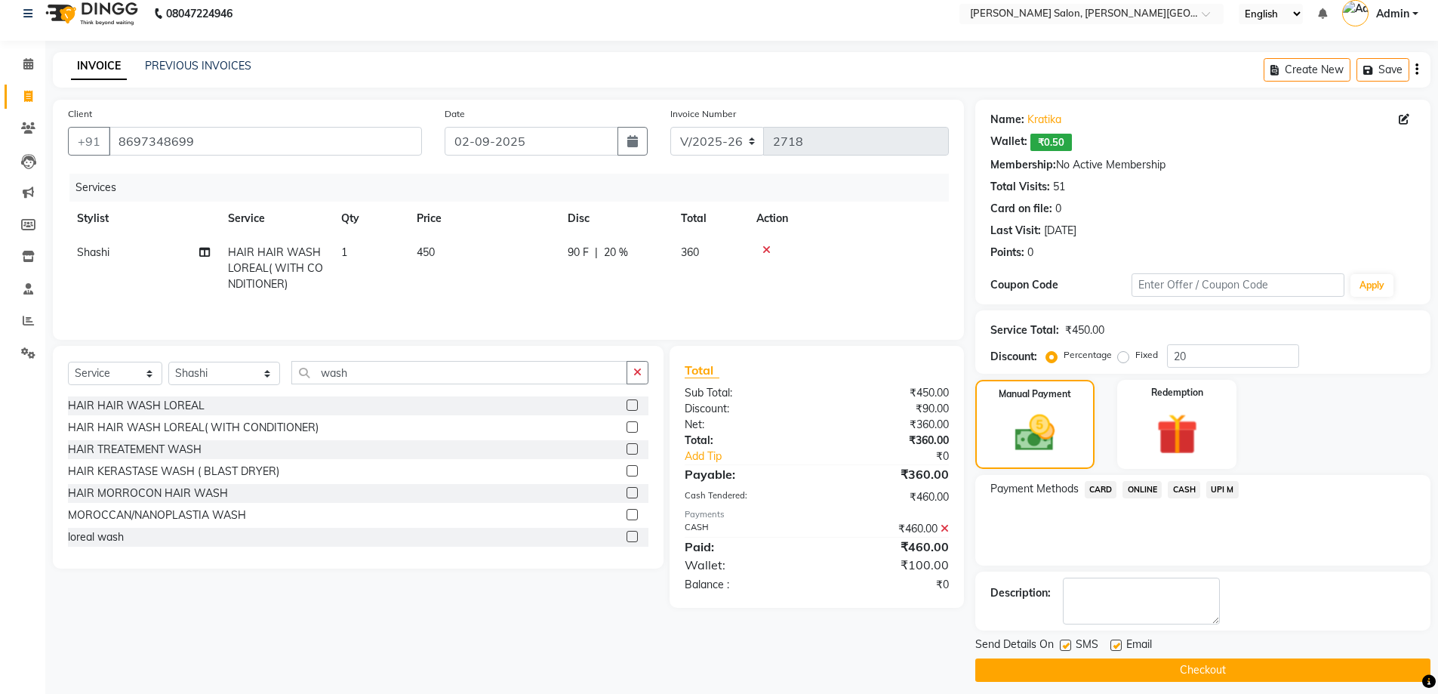
scroll to position [24, 0]
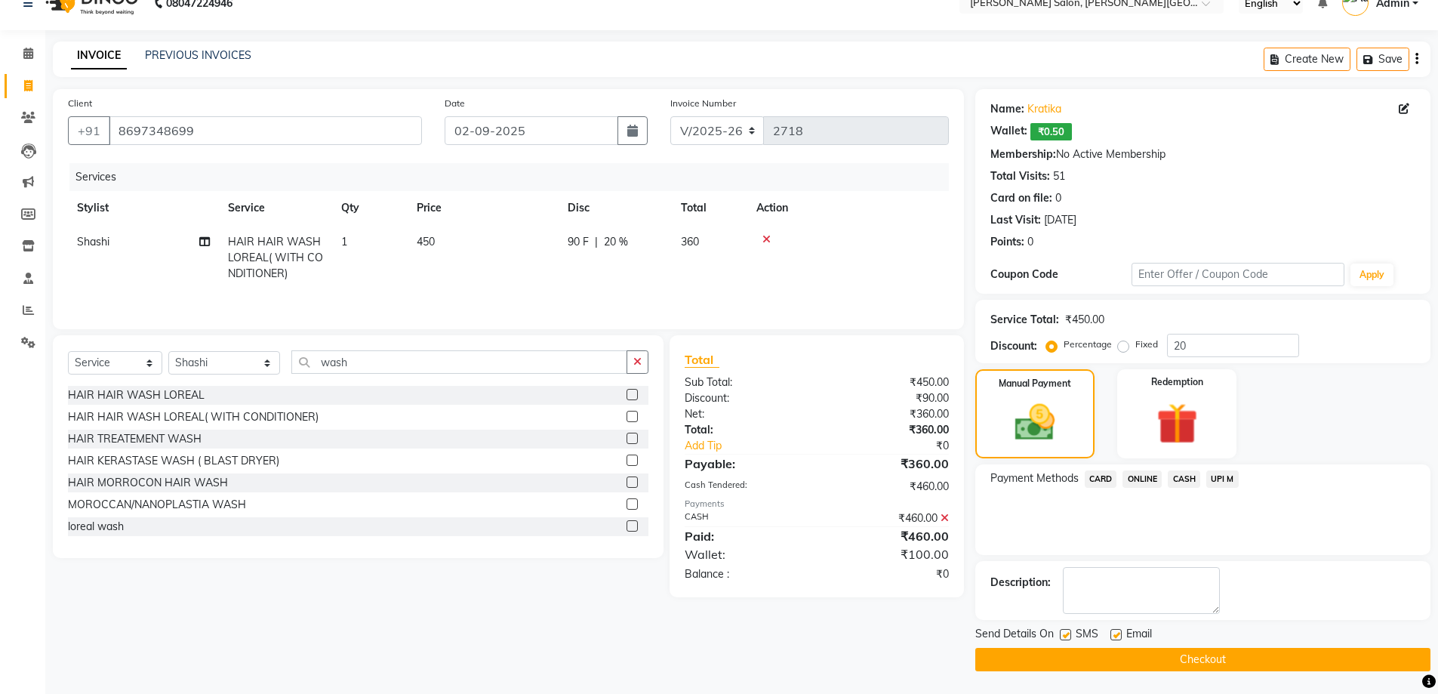
click at [1194, 662] on button "Checkout" at bounding box center [1202, 659] width 455 height 23
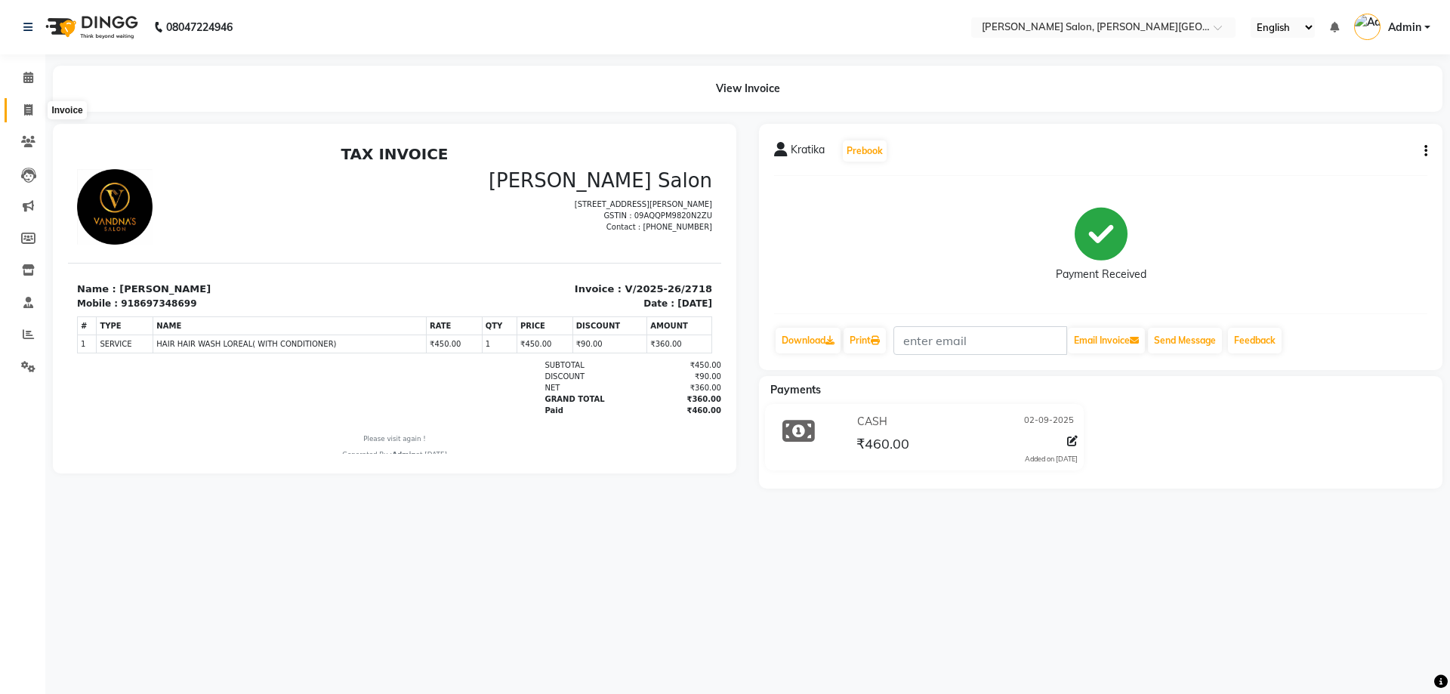
click at [27, 110] on icon at bounding box center [28, 109] width 8 height 11
select select "service"
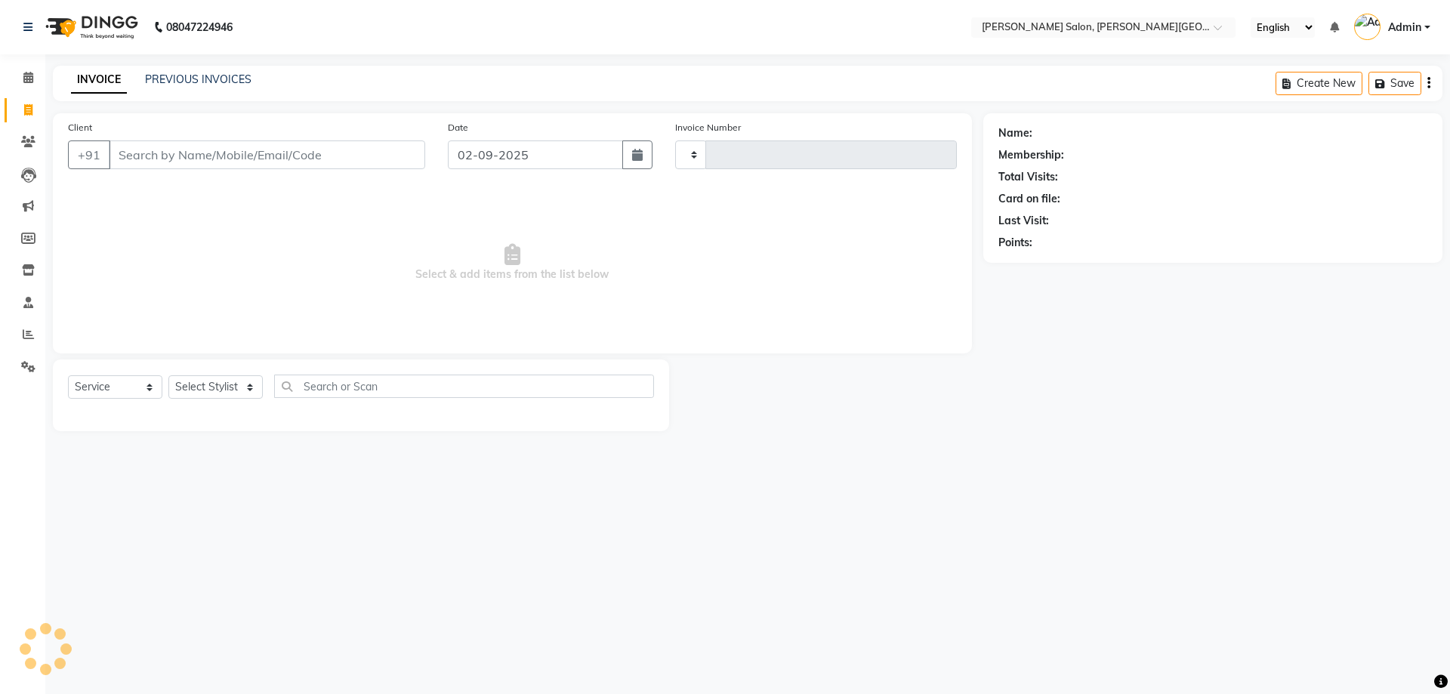
type input "2719"
select select "4122"
